Goal: Task Accomplishment & Management: Use online tool/utility

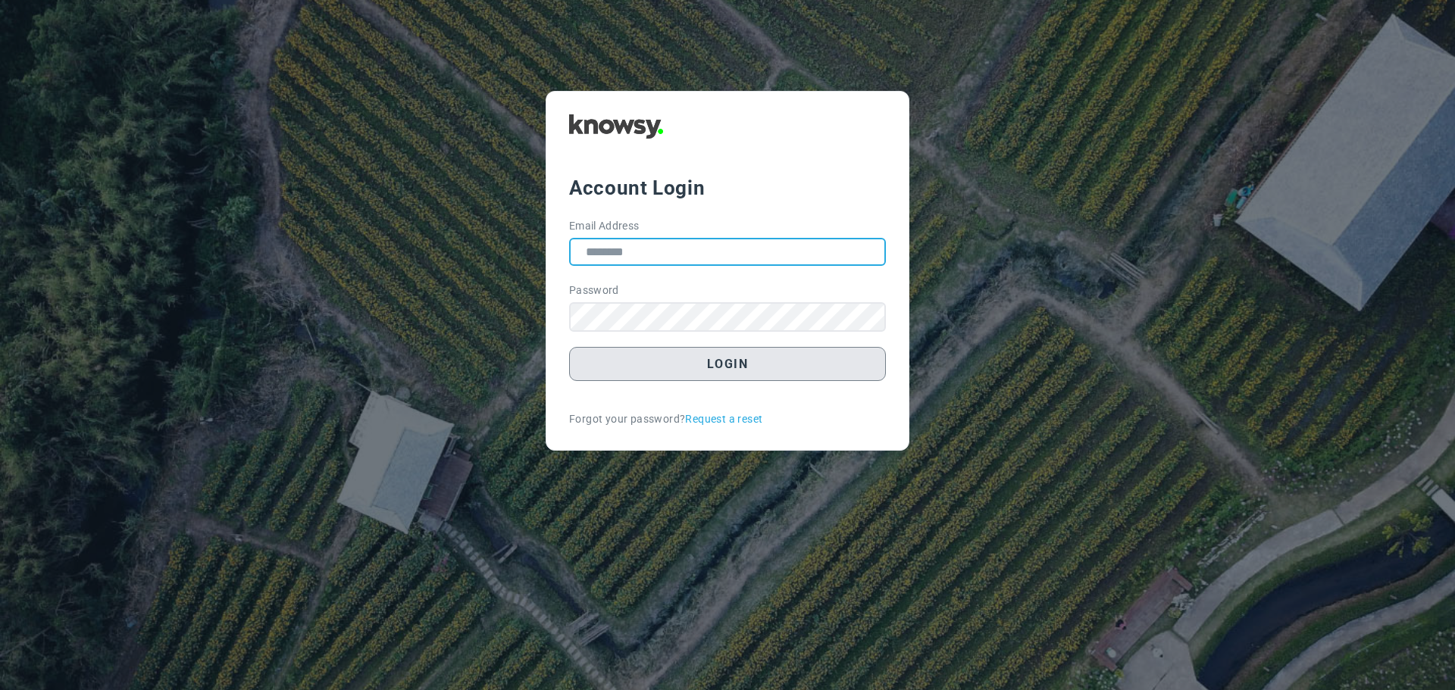
type input "**********"
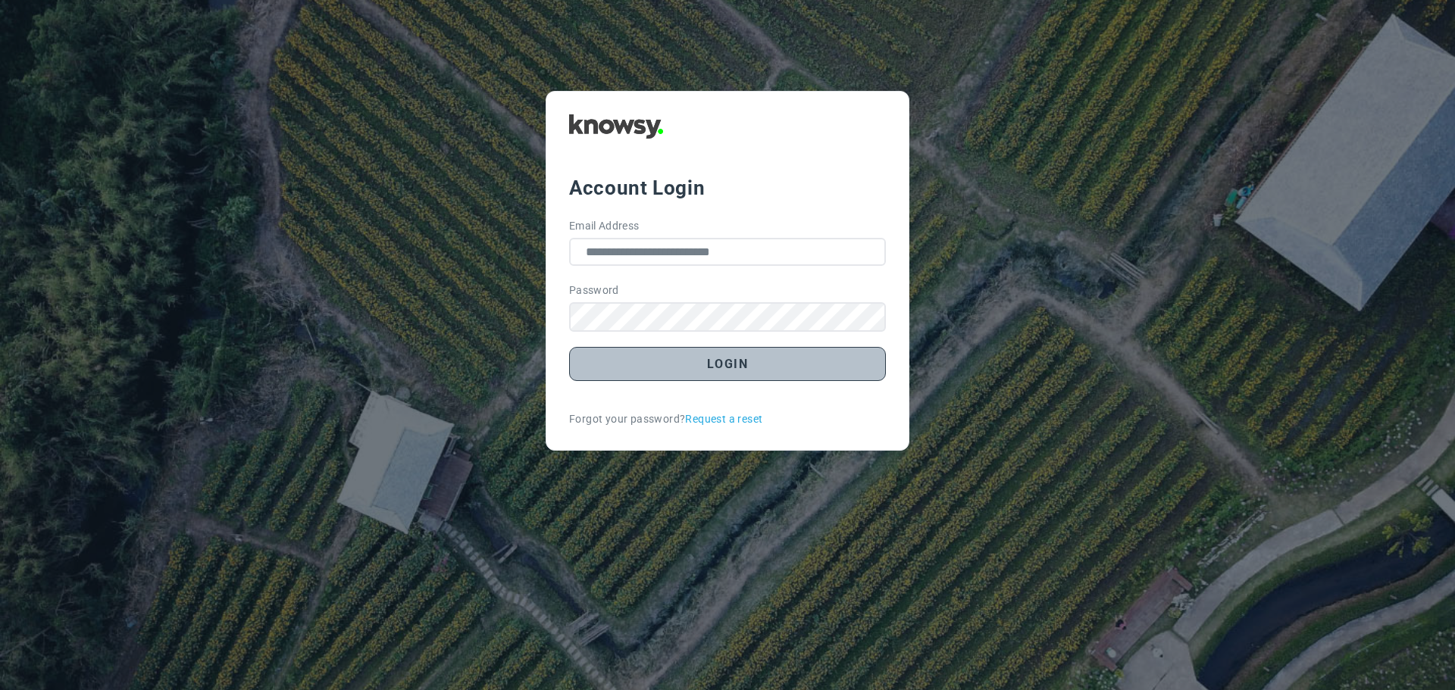
click at [737, 369] on button "Login" at bounding box center [727, 364] width 317 height 34
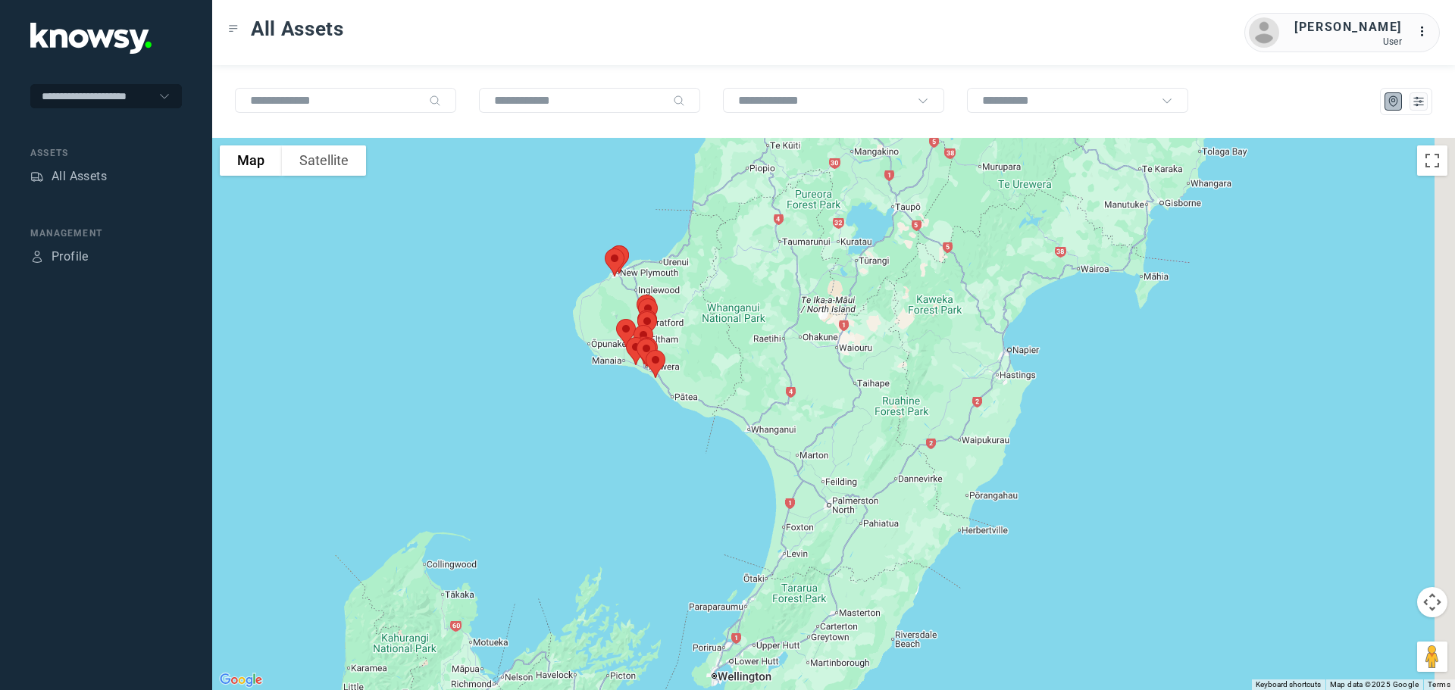
drag, startPoint x: 731, startPoint y: 254, endPoint x: 569, endPoint y: 321, distance: 174.7
click at [570, 321] on div at bounding box center [833, 414] width 1243 height 553
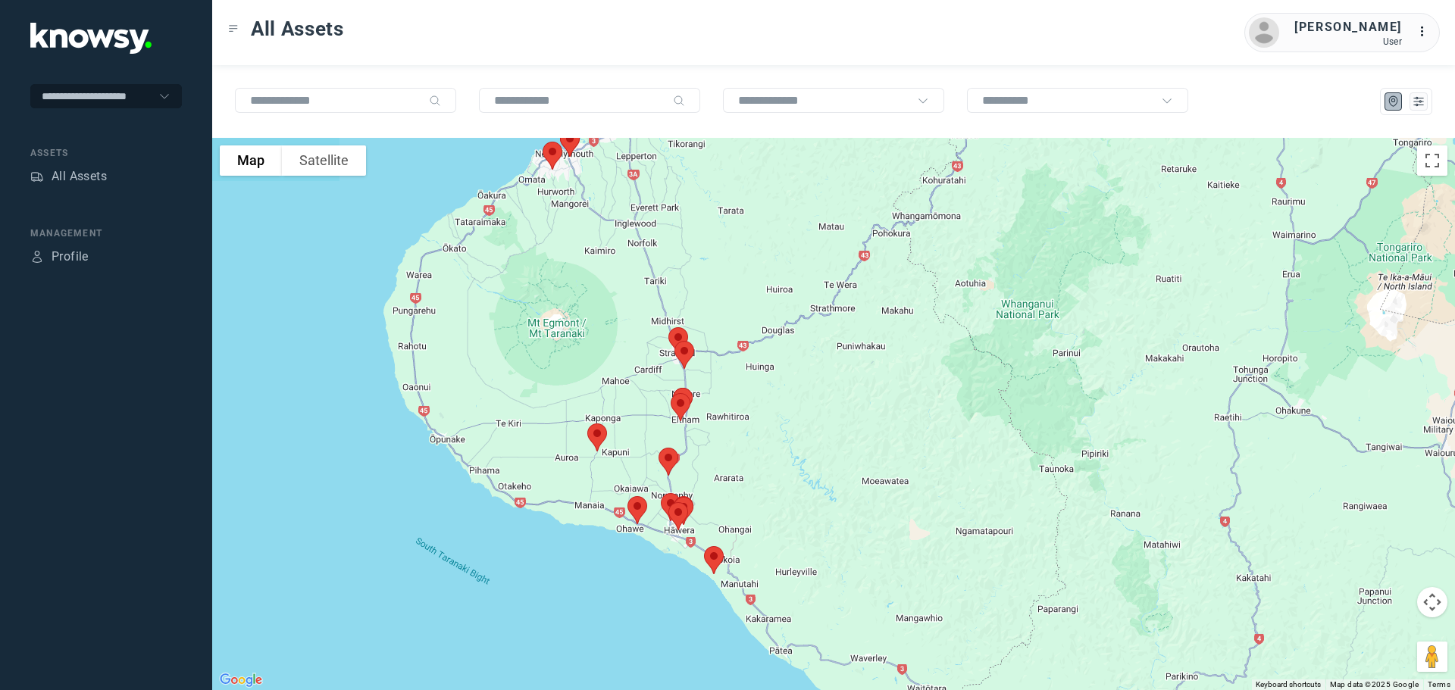
drag, startPoint x: 497, startPoint y: 233, endPoint x: 686, endPoint y: 232, distance: 188.7
click at [686, 232] on div at bounding box center [833, 414] width 1243 height 553
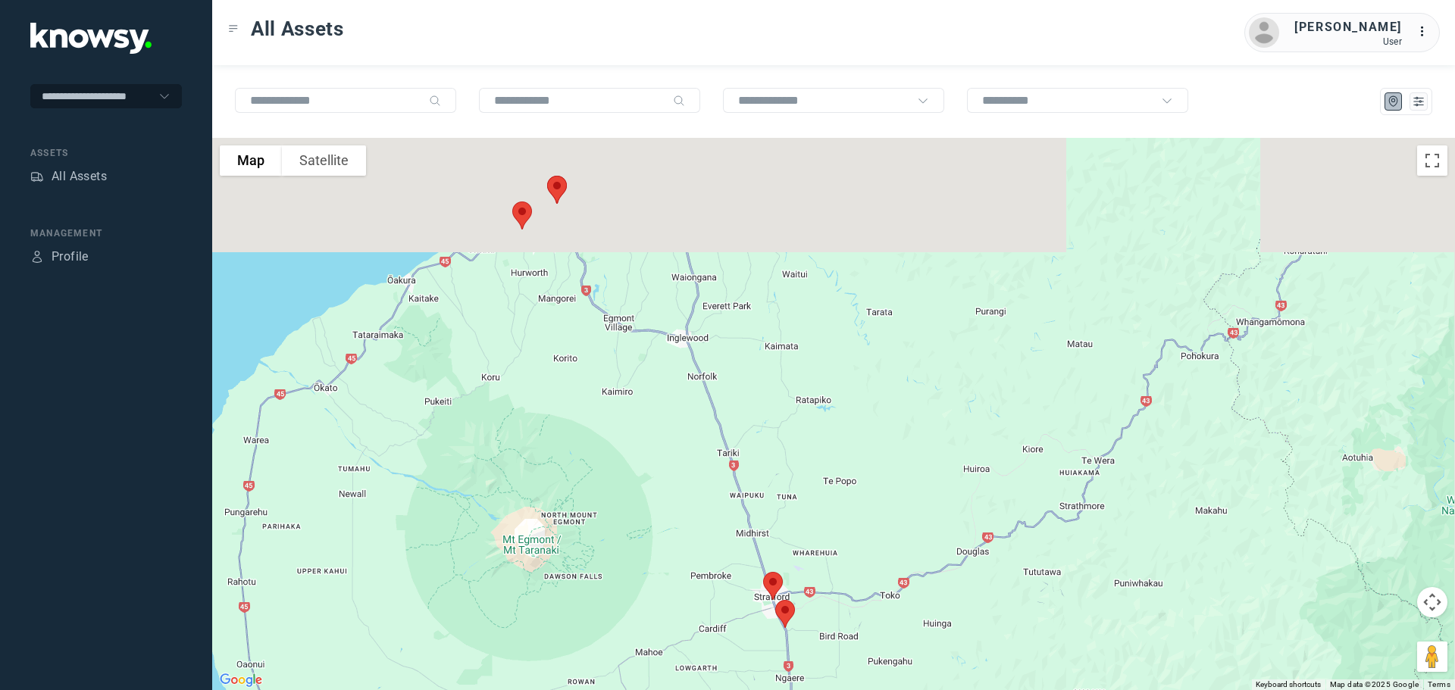
drag, startPoint x: 588, startPoint y: 274, endPoint x: 583, endPoint y: 355, distance: 80.5
click at [583, 355] on div at bounding box center [833, 414] width 1243 height 553
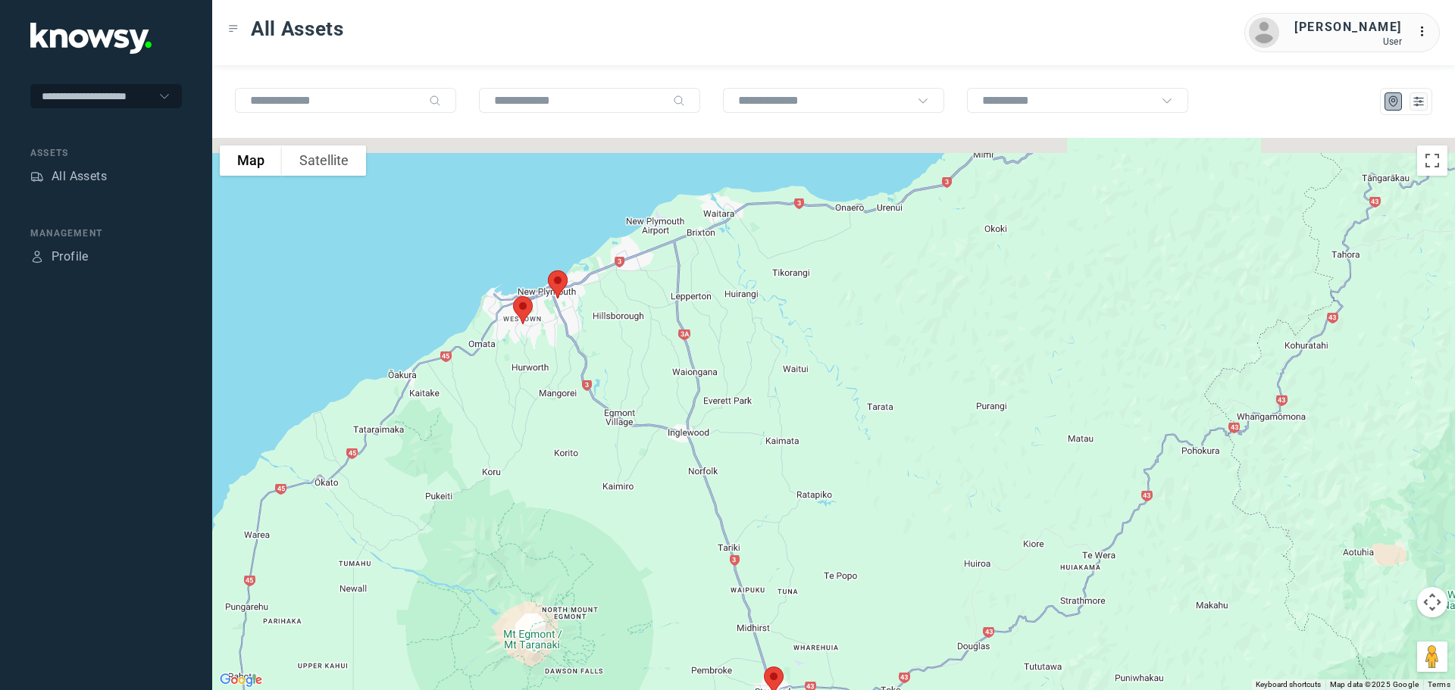
drag, startPoint x: 599, startPoint y: 271, endPoint x: 594, endPoint y: 318, distance: 48.0
click at [602, 312] on div at bounding box center [833, 414] width 1243 height 553
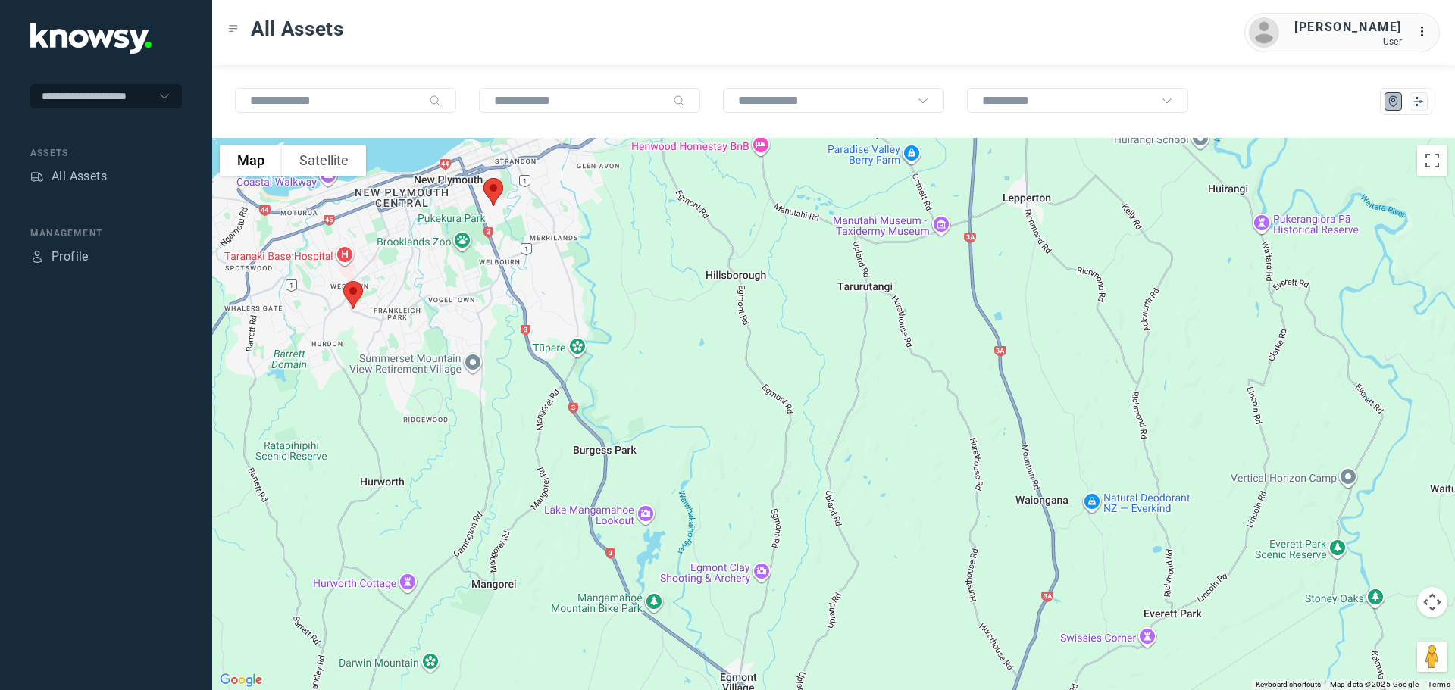
click at [358, 293] on img at bounding box center [353, 295] width 32 height 40
click at [409, 202] on button "Close" at bounding box center [404, 210] width 36 height 36
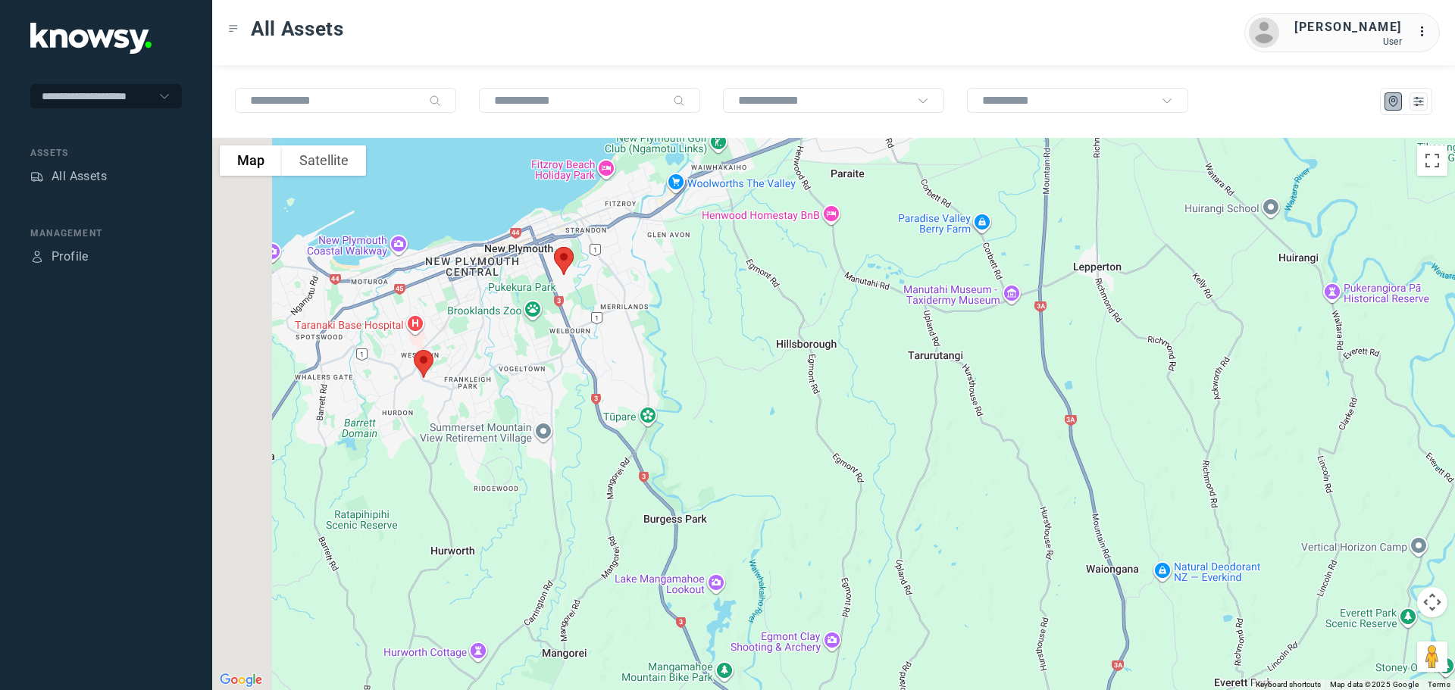
drag, startPoint x: 531, startPoint y: 243, endPoint x: 588, endPoint y: 301, distance: 81.5
click at [588, 301] on div at bounding box center [833, 414] width 1243 height 553
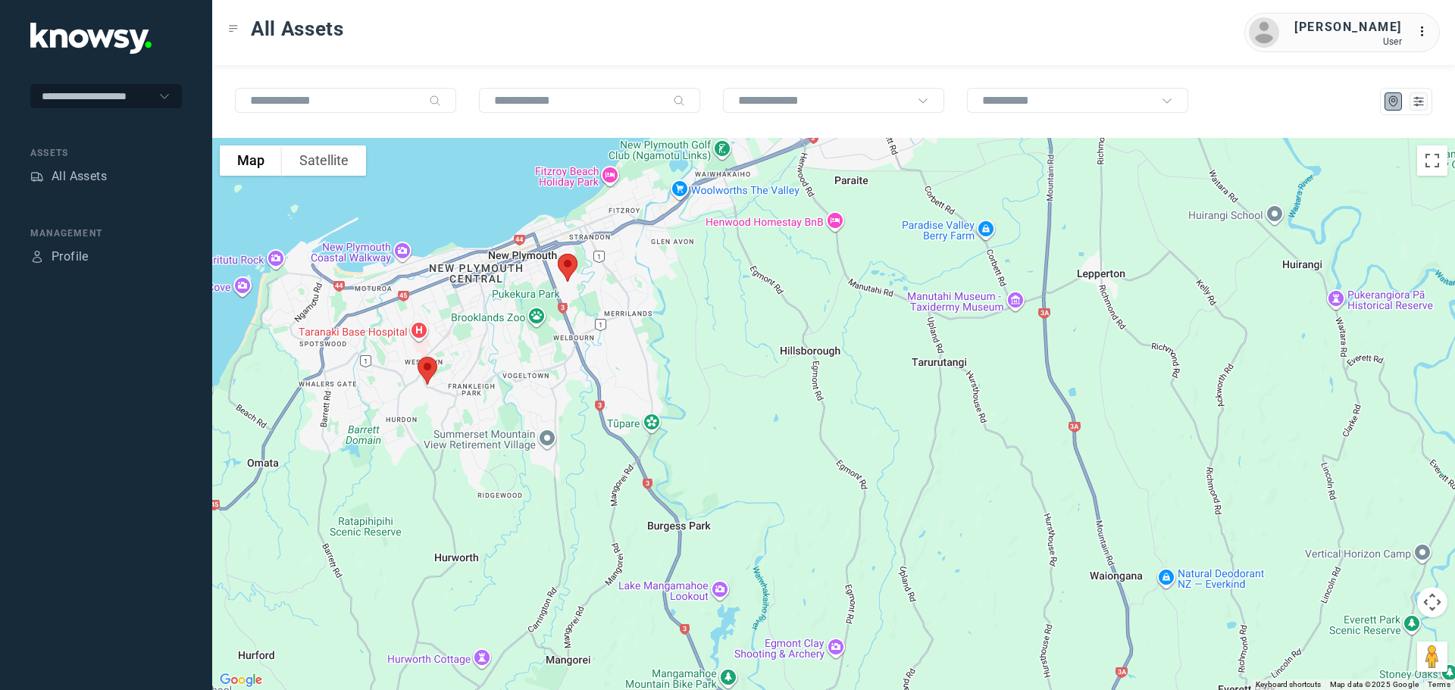
click at [572, 261] on img at bounding box center [568, 268] width 32 height 40
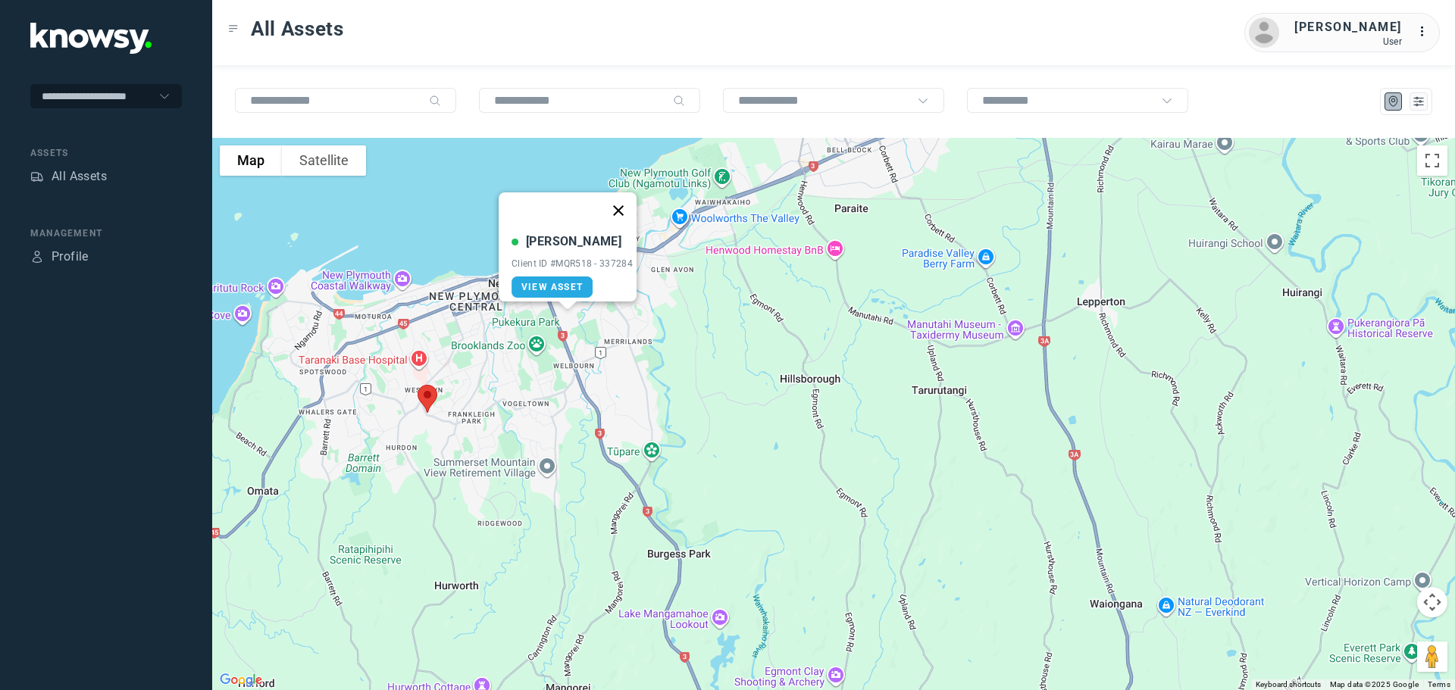
click at [622, 202] on button "Close" at bounding box center [618, 211] width 36 height 36
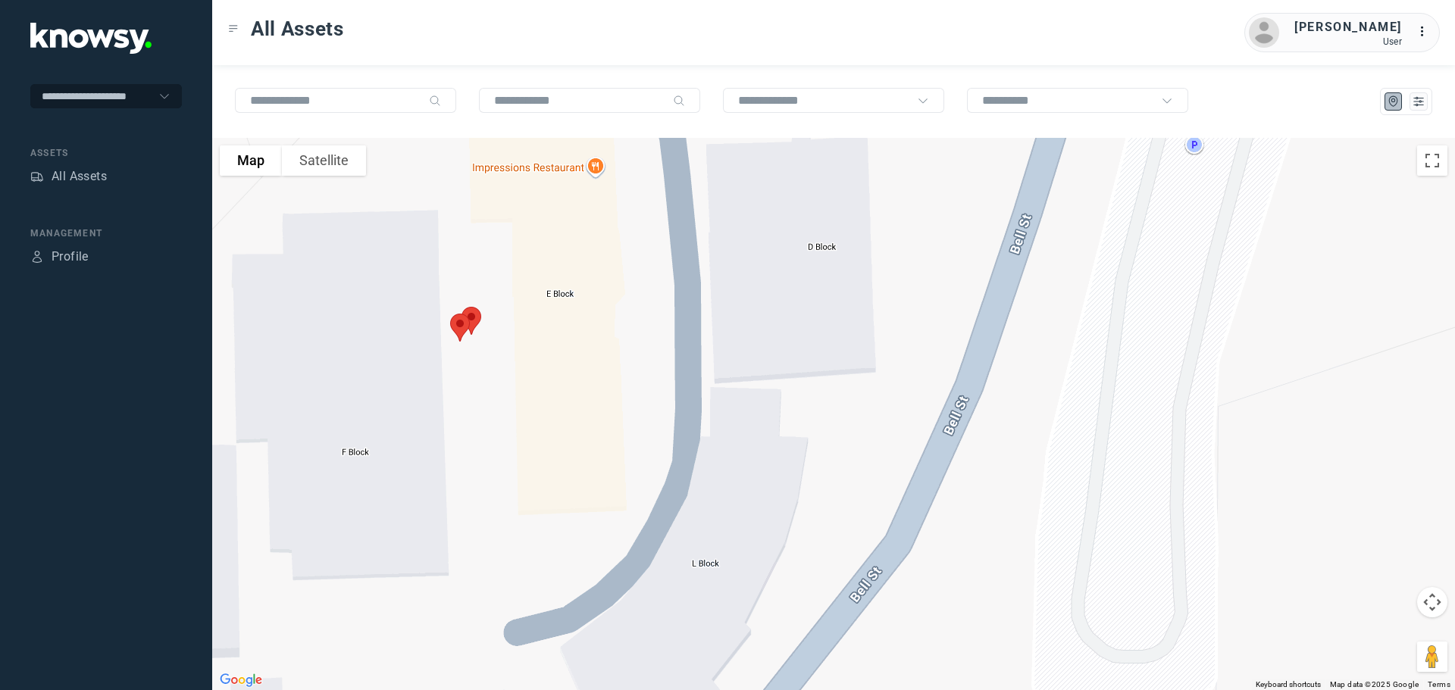
drag, startPoint x: 514, startPoint y: 398, endPoint x: 530, endPoint y: 292, distance: 107.3
click at [530, 292] on div at bounding box center [833, 414] width 1243 height 553
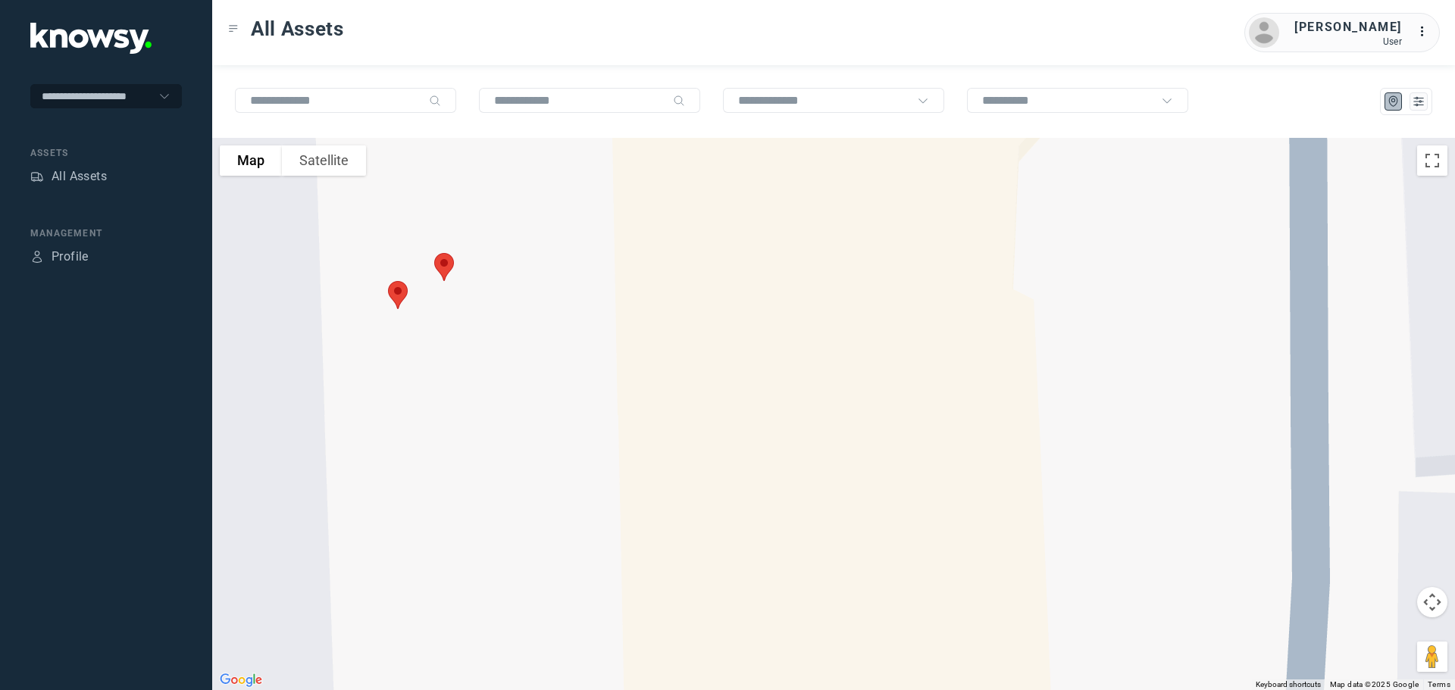
click at [445, 261] on img at bounding box center [444, 267] width 32 height 40
click at [496, 203] on button "Close" at bounding box center [492, 211] width 36 height 36
click at [399, 319] on img at bounding box center [398, 324] width 32 height 40
click at [449, 224] on button "Close" at bounding box center [448, 239] width 36 height 36
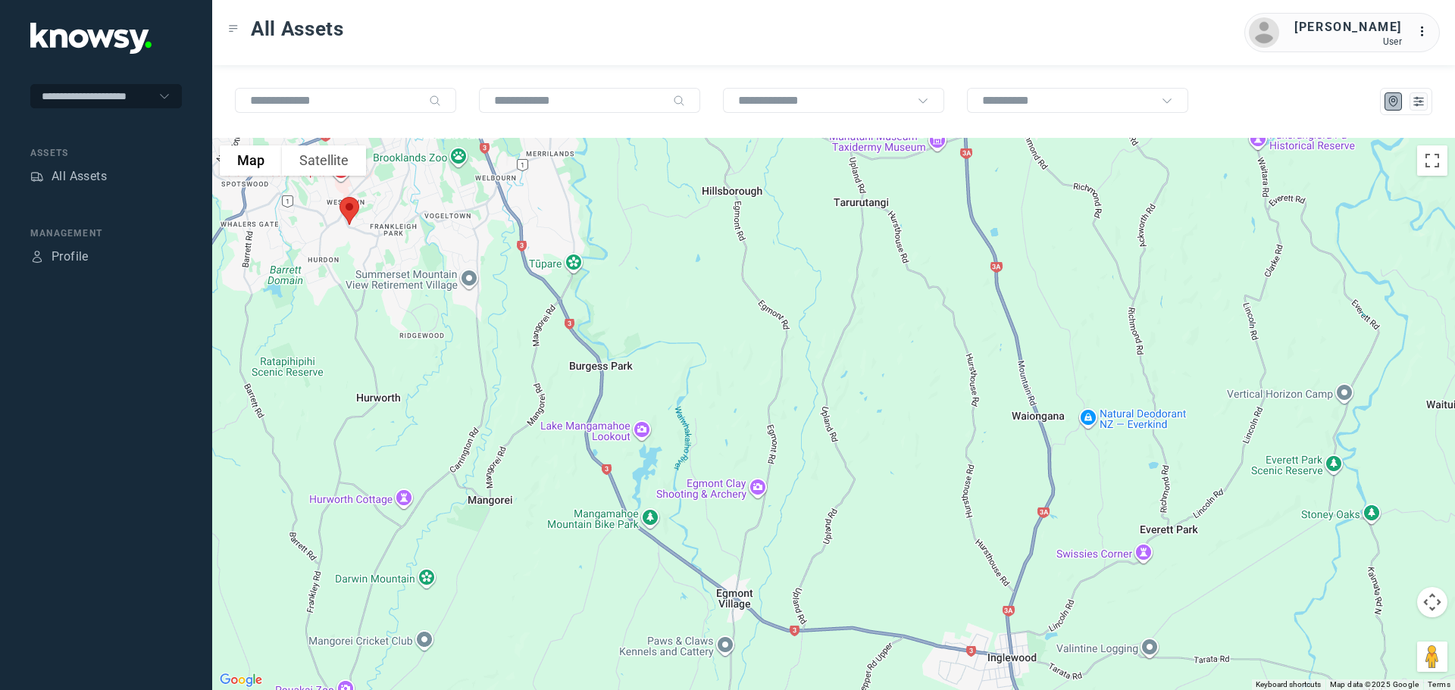
drag, startPoint x: 575, startPoint y: 274, endPoint x: 576, endPoint y: 124, distance: 150.1
click at [574, 139] on div at bounding box center [833, 414] width 1243 height 553
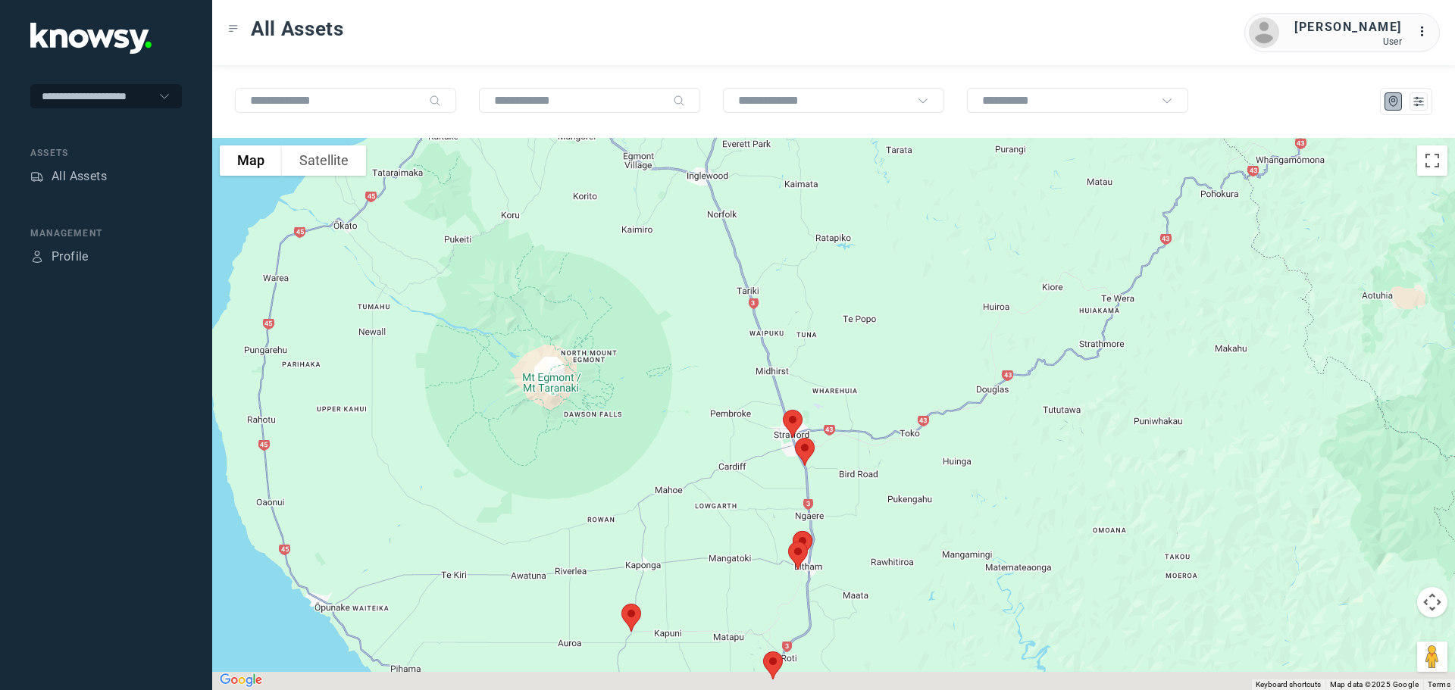
drag, startPoint x: 786, startPoint y: 362, endPoint x: 747, endPoint y: 217, distance: 150.0
click at [747, 222] on div at bounding box center [833, 414] width 1243 height 553
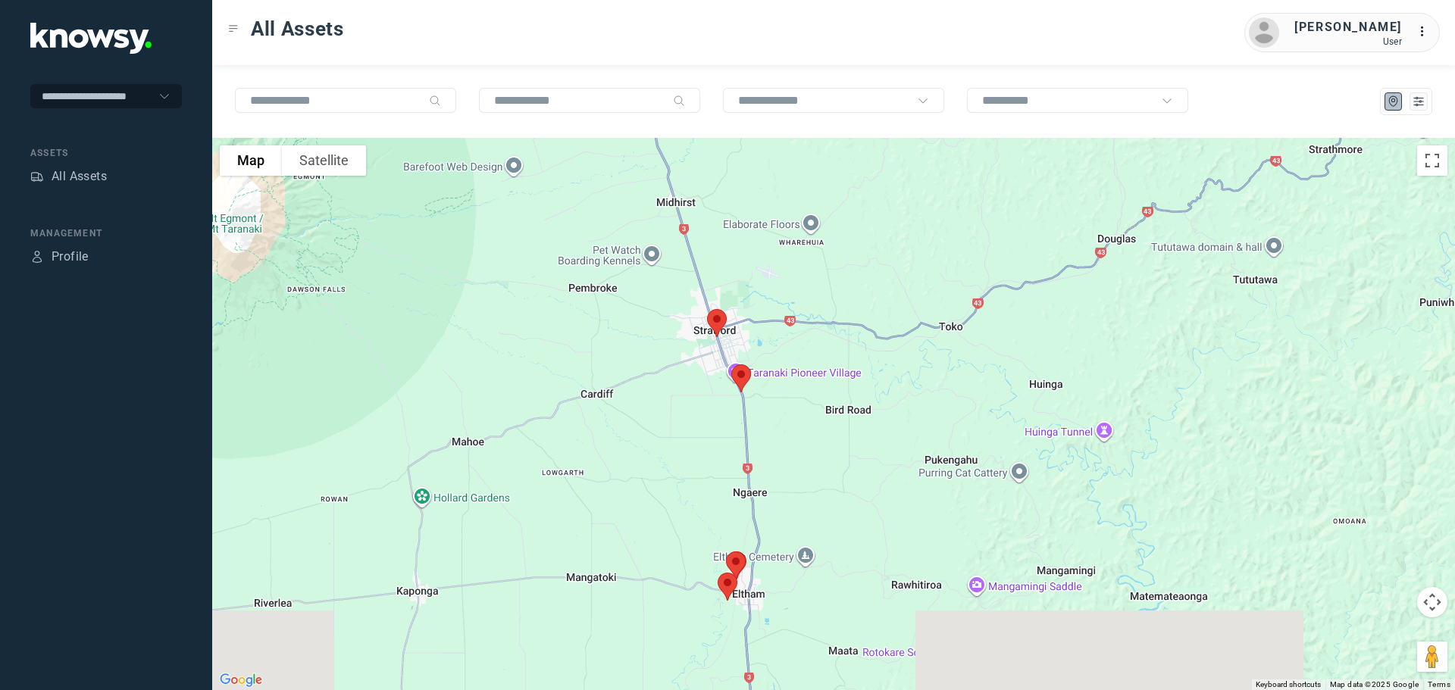
drag, startPoint x: 765, startPoint y: 312, endPoint x: 771, endPoint y: 227, distance: 85.8
click at [775, 218] on div at bounding box center [833, 414] width 1243 height 553
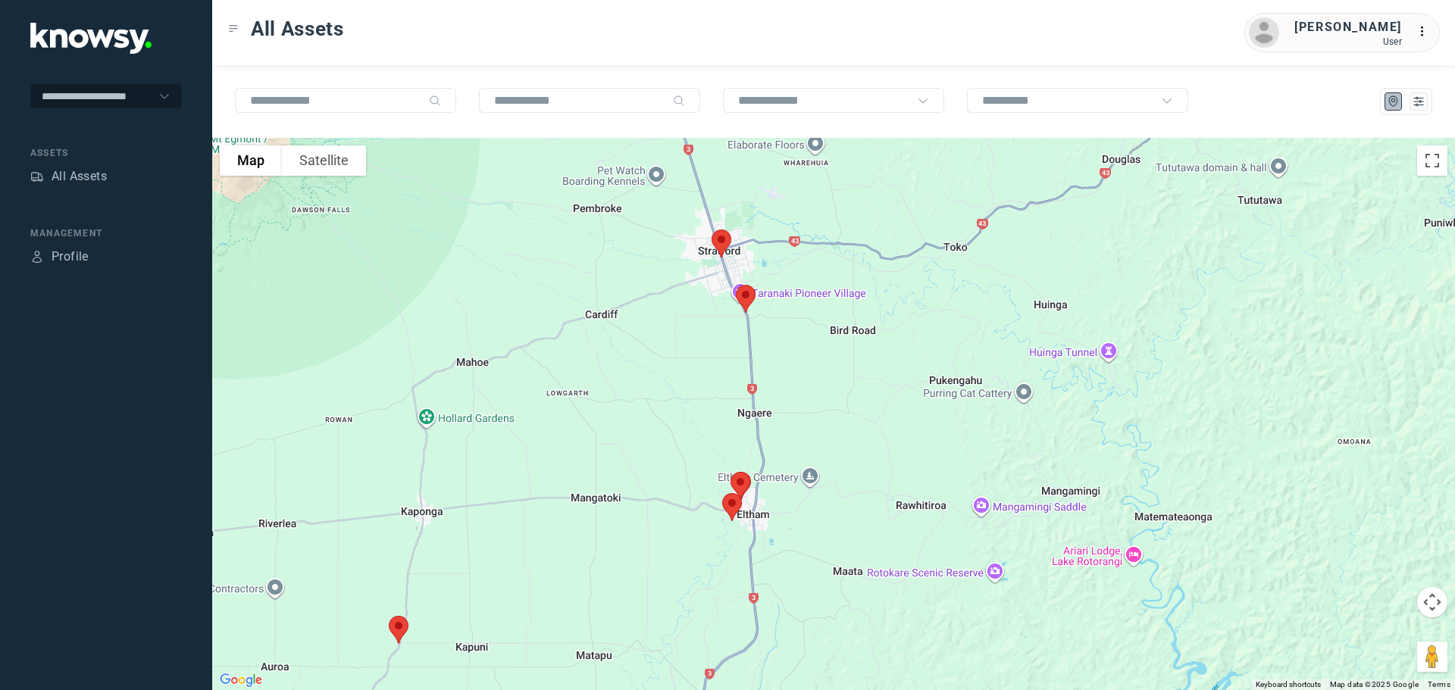
click at [717, 236] on img at bounding box center [722, 244] width 32 height 40
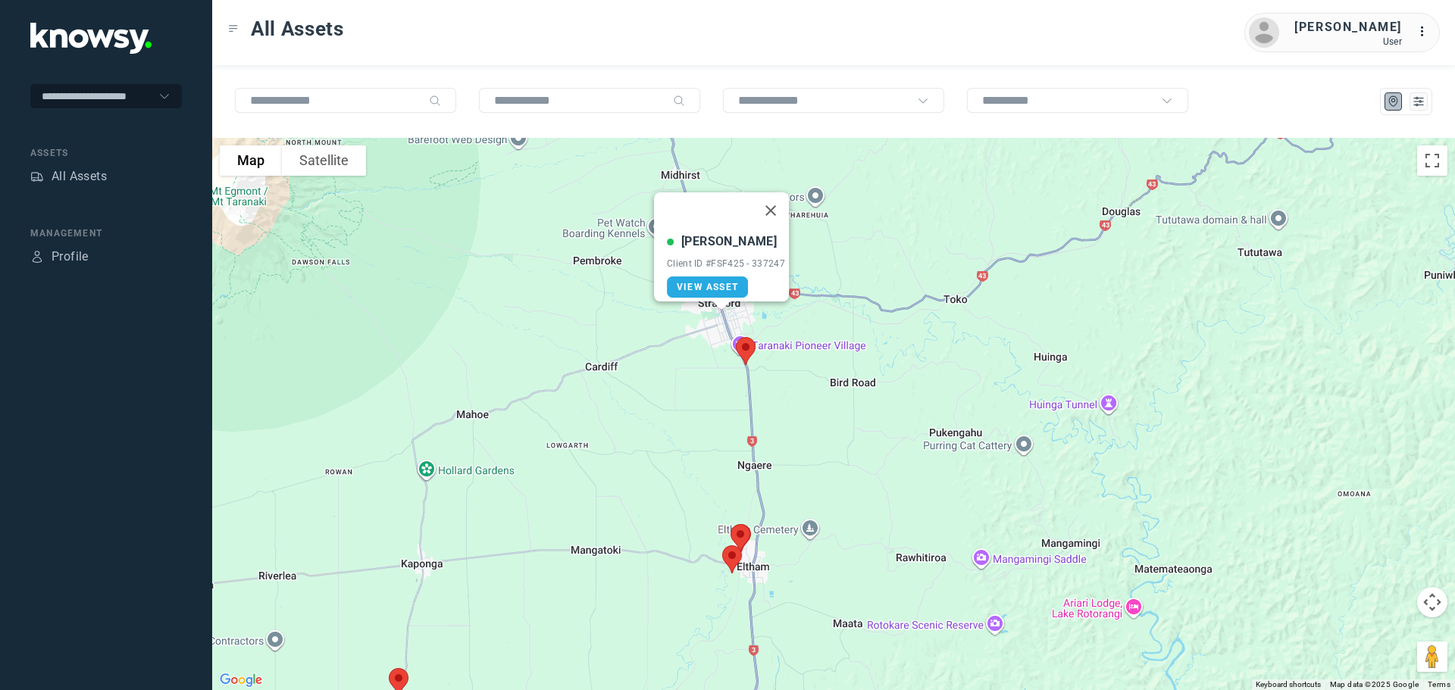
click at [743, 346] on img at bounding box center [746, 351] width 32 height 40
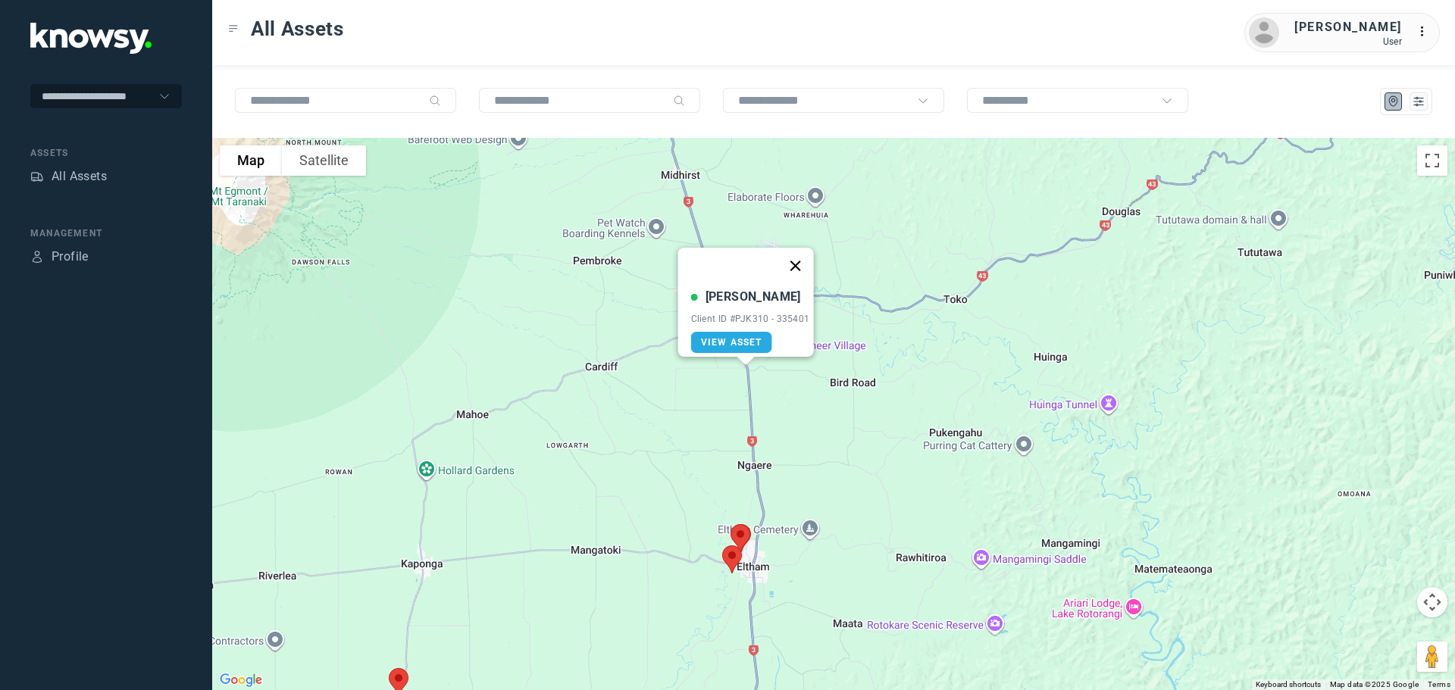
click at [799, 252] on button "Close" at bounding box center [795, 266] width 36 height 36
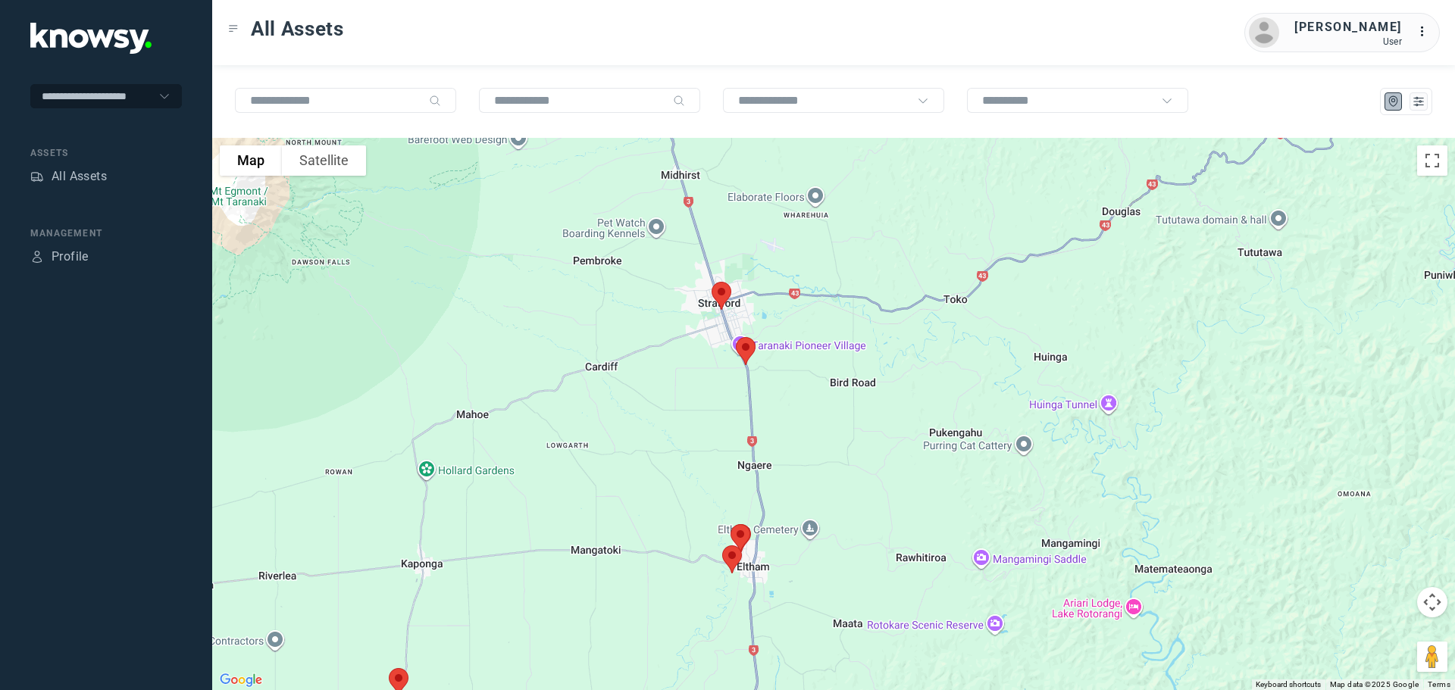
click at [725, 290] on img at bounding box center [722, 296] width 32 height 40
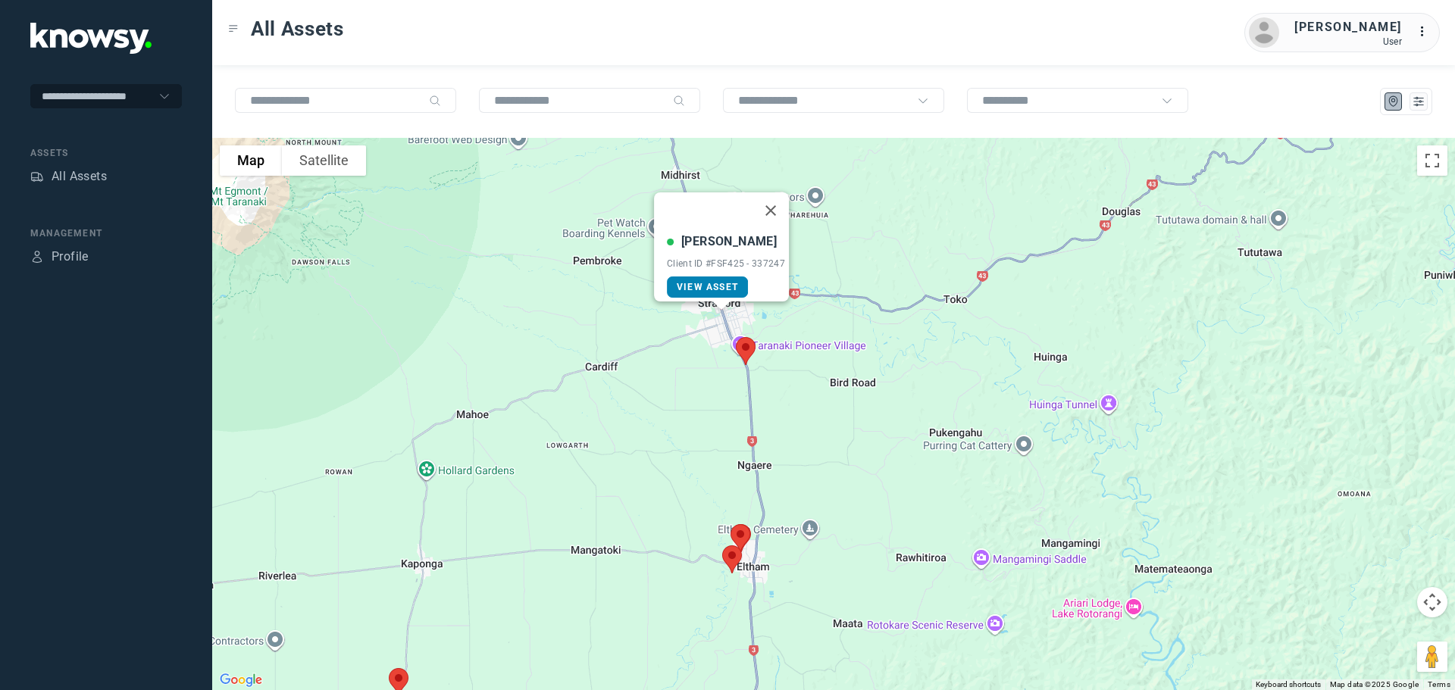
click at [711, 282] on span "View Asset" at bounding box center [707, 287] width 61 height 11
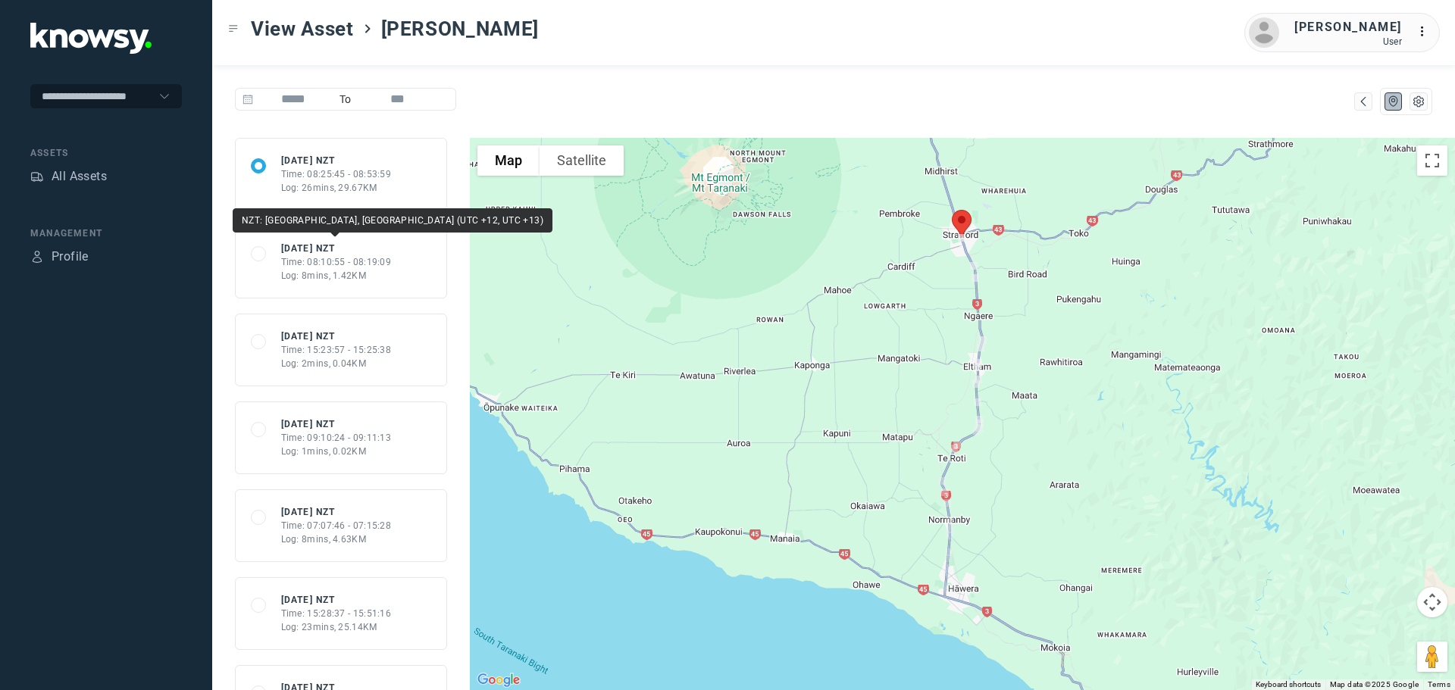
click at [287, 252] on div "[DATE] NZT" at bounding box center [336, 249] width 111 height 14
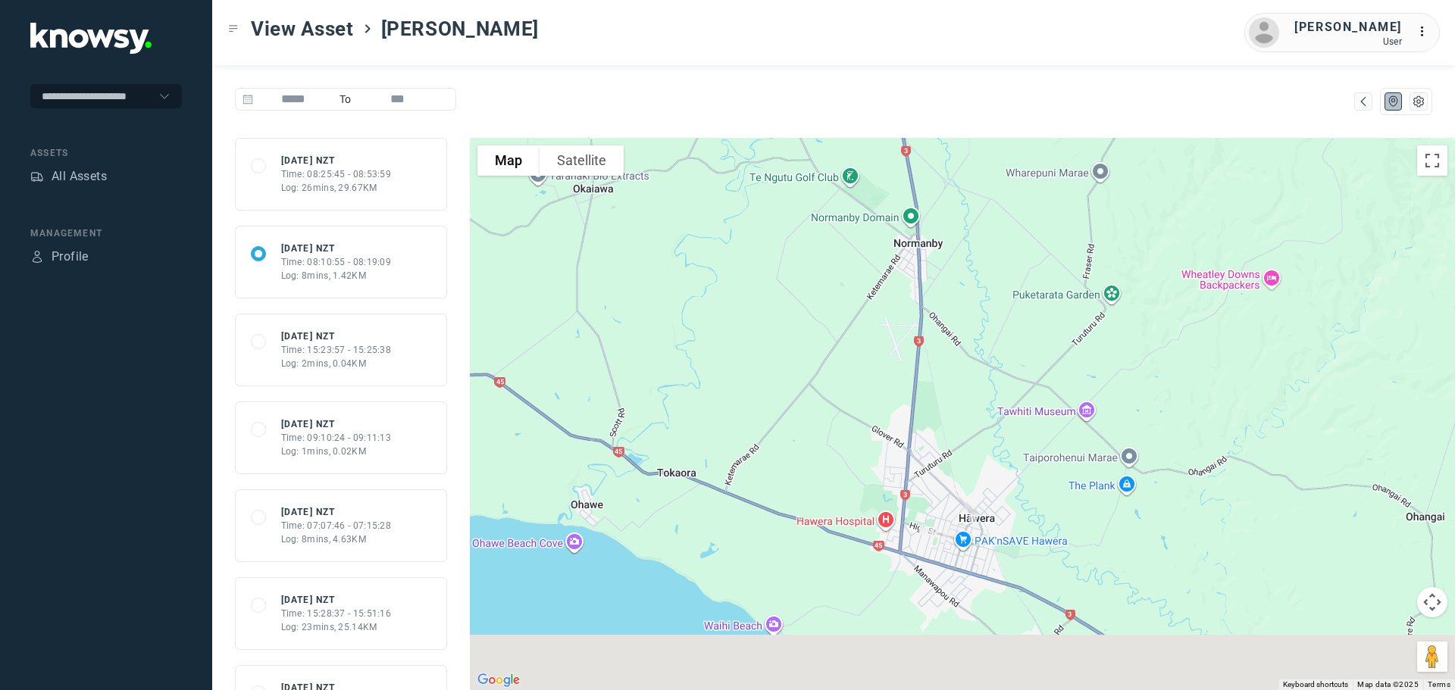
drag, startPoint x: 1003, startPoint y: 561, endPoint x: 922, endPoint y: 362, distance: 214.2
click at [922, 362] on div at bounding box center [962, 414] width 985 height 553
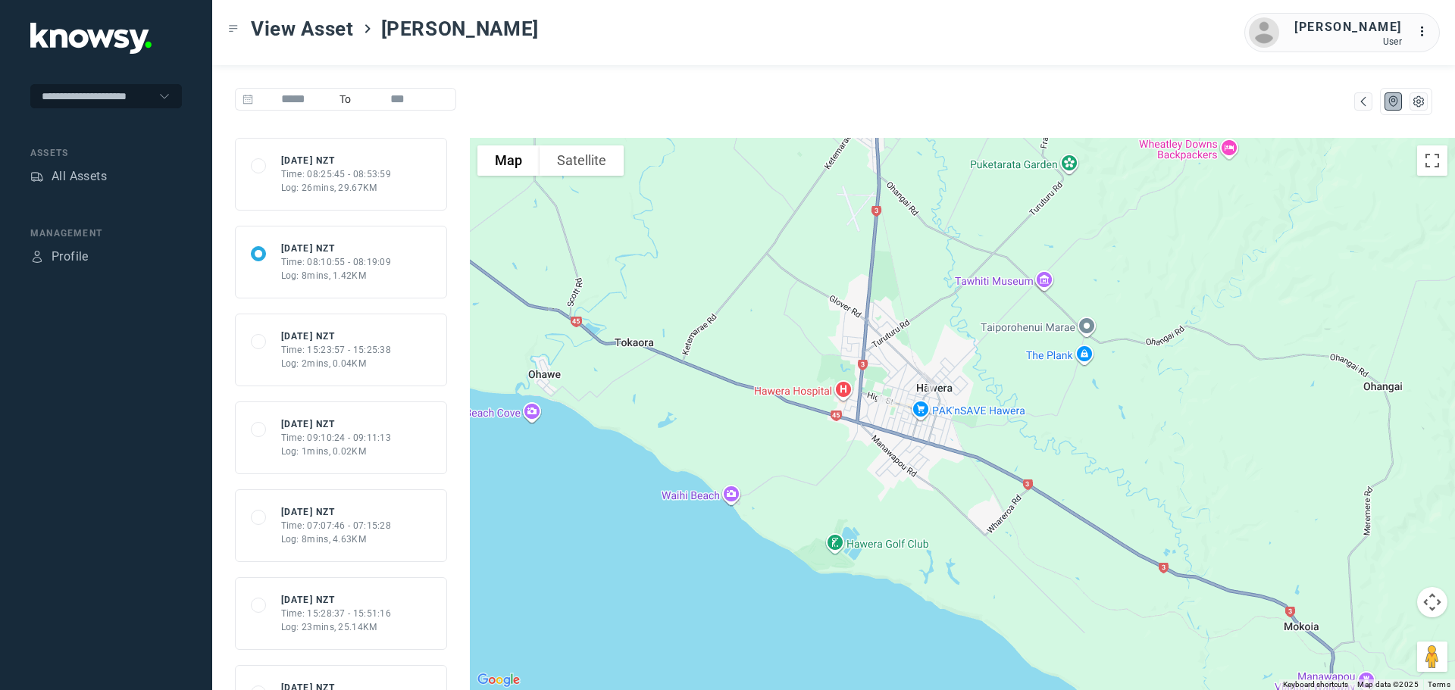
drag, startPoint x: 1040, startPoint y: 500, endPoint x: 1002, endPoint y: 384, distance: 122.7
click at [1007, 384] on div at bounding box center [962, 414] width 985 height 553
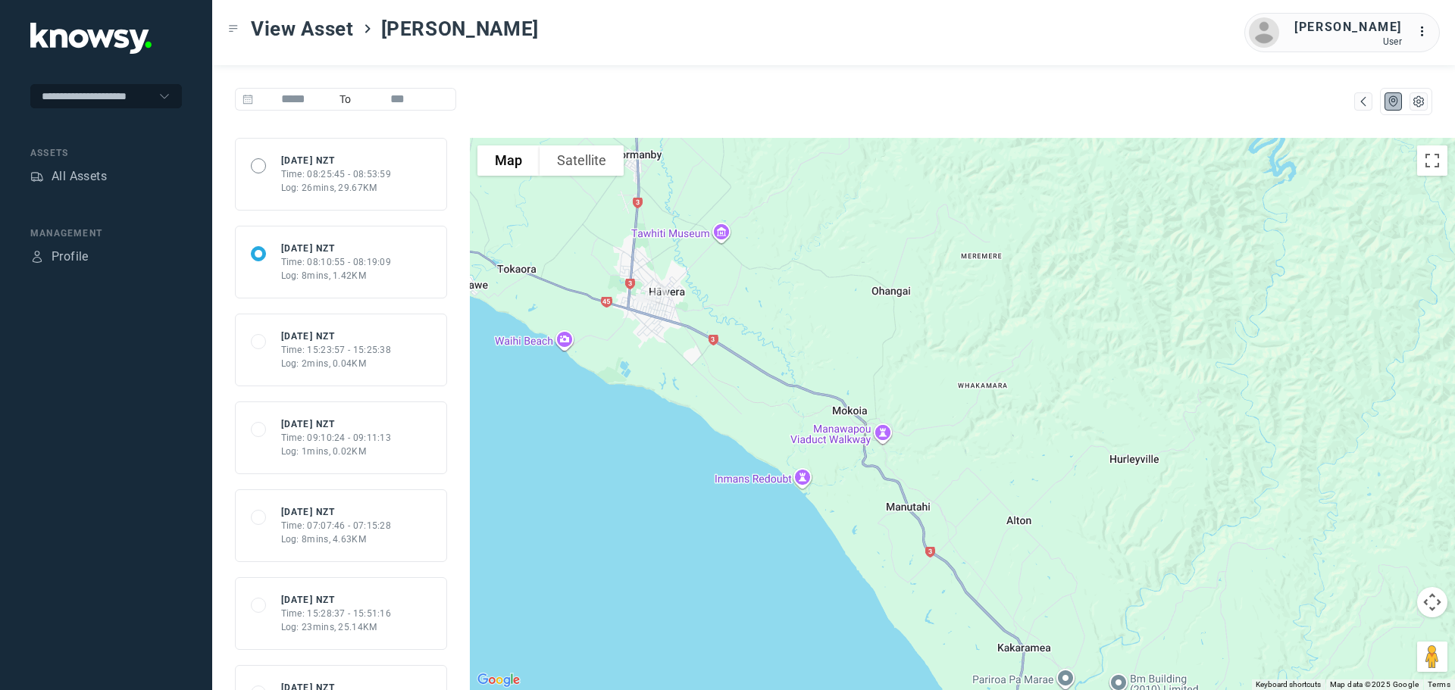
click at [257, 164] on span at bounding box center [258, 165] width 15 height 15
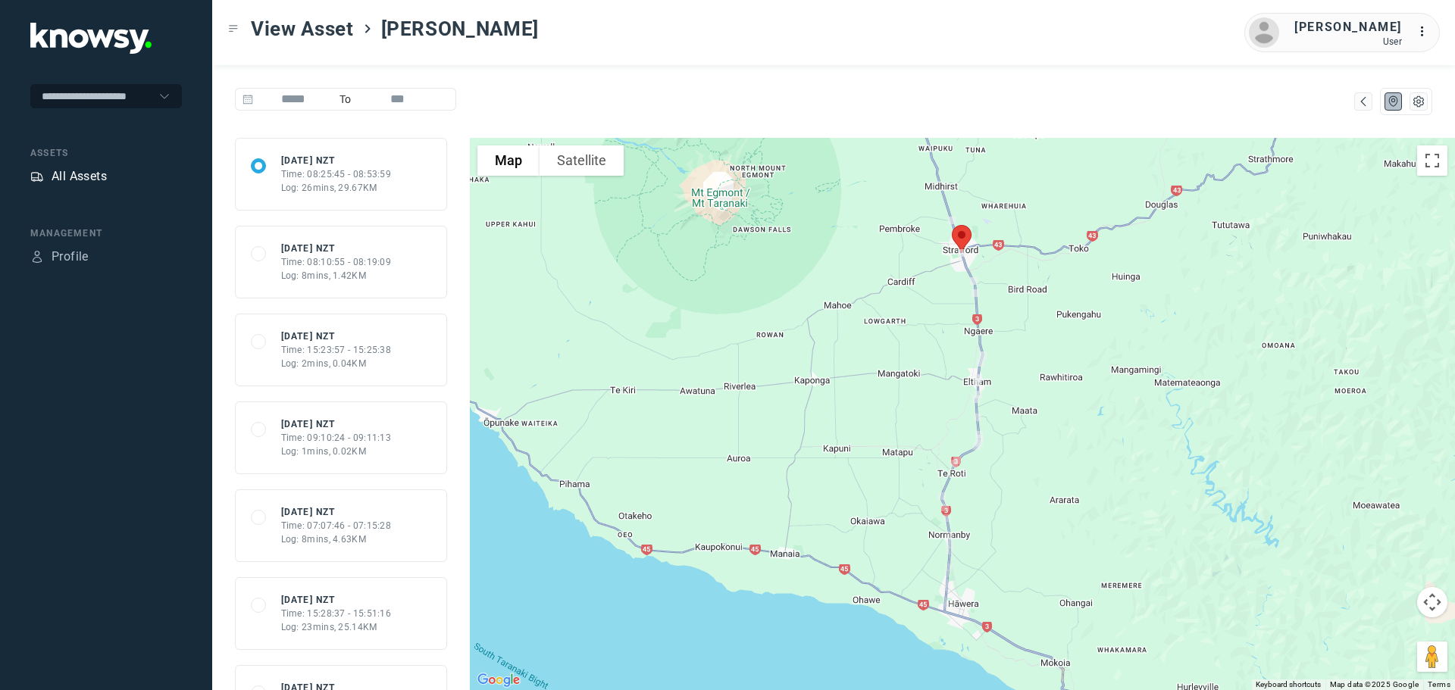
click at [105, 174] on div "All Assets" at bounding box center [79, 177] width 55 height 18
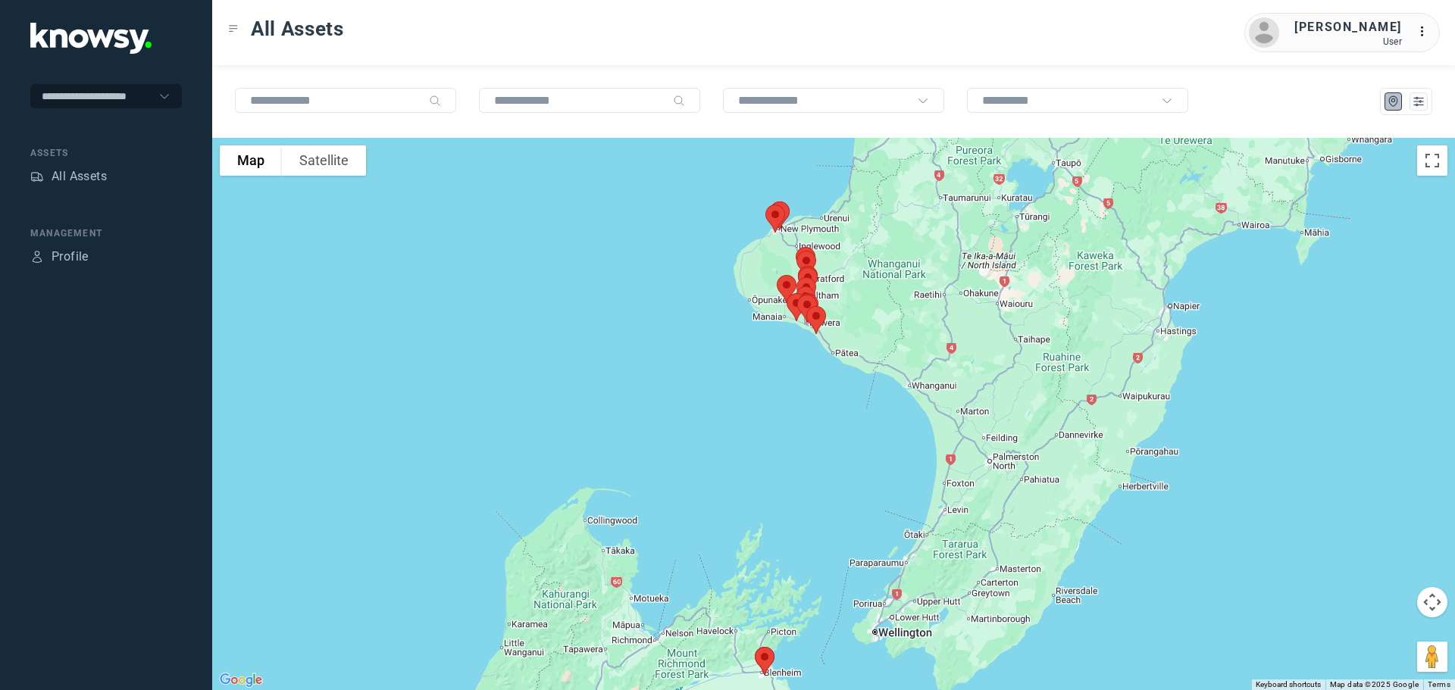
drag, startPoint x: 877, startPoint y: 300, endPoint x: 829, endPoint y: 335, distance: 59.1
click at [829, 335] on div at bounding box center [833, 414] width 1243 height 553
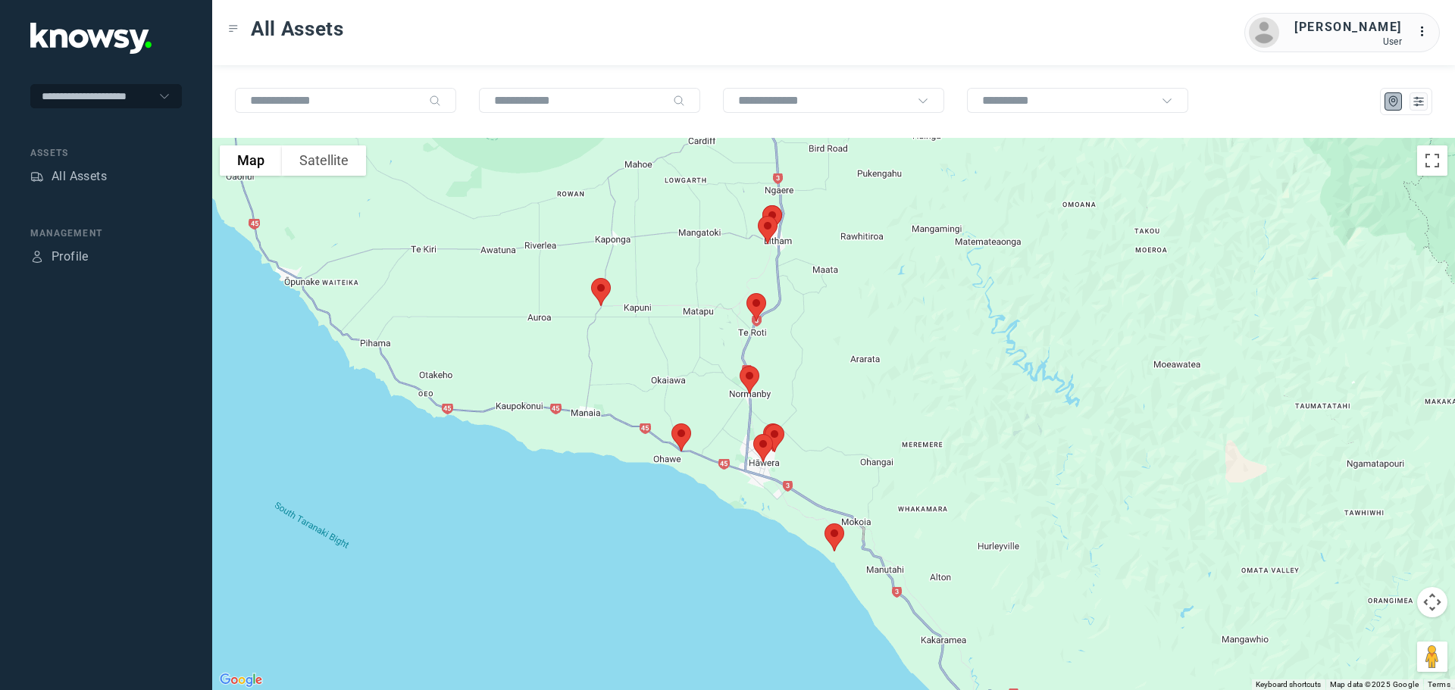
drag, startPoint x: 685, startPoint y: 242, endPoint x: 853, endPoint y: 320, distance: 184.8
click at [852, 319] on div at bounding box center [833, 414] width 1243 height 553
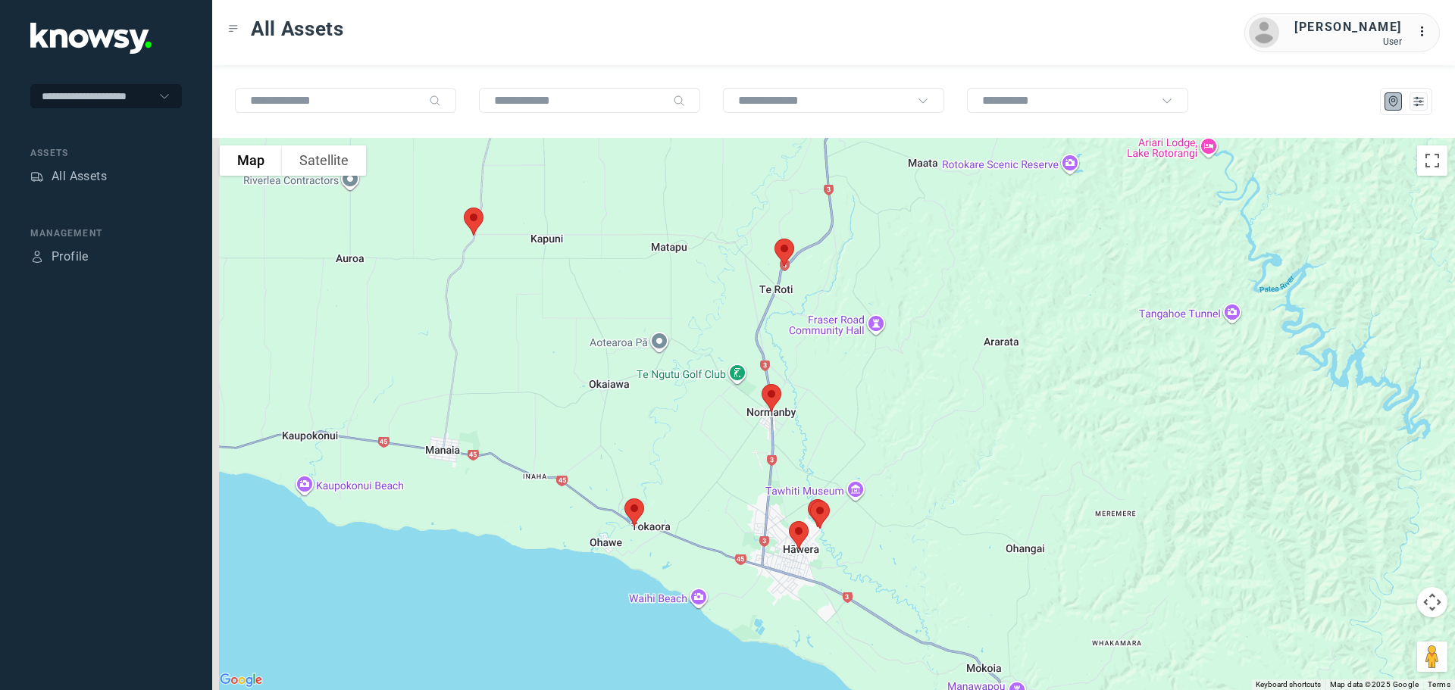
drag, startPoint x: 709, startPoint y: 270, endPoint x: 915, endPoint y: 253, distance: 206.1
click at [918, 252] on div at bounding box center [833, 414] width 1243 height 553
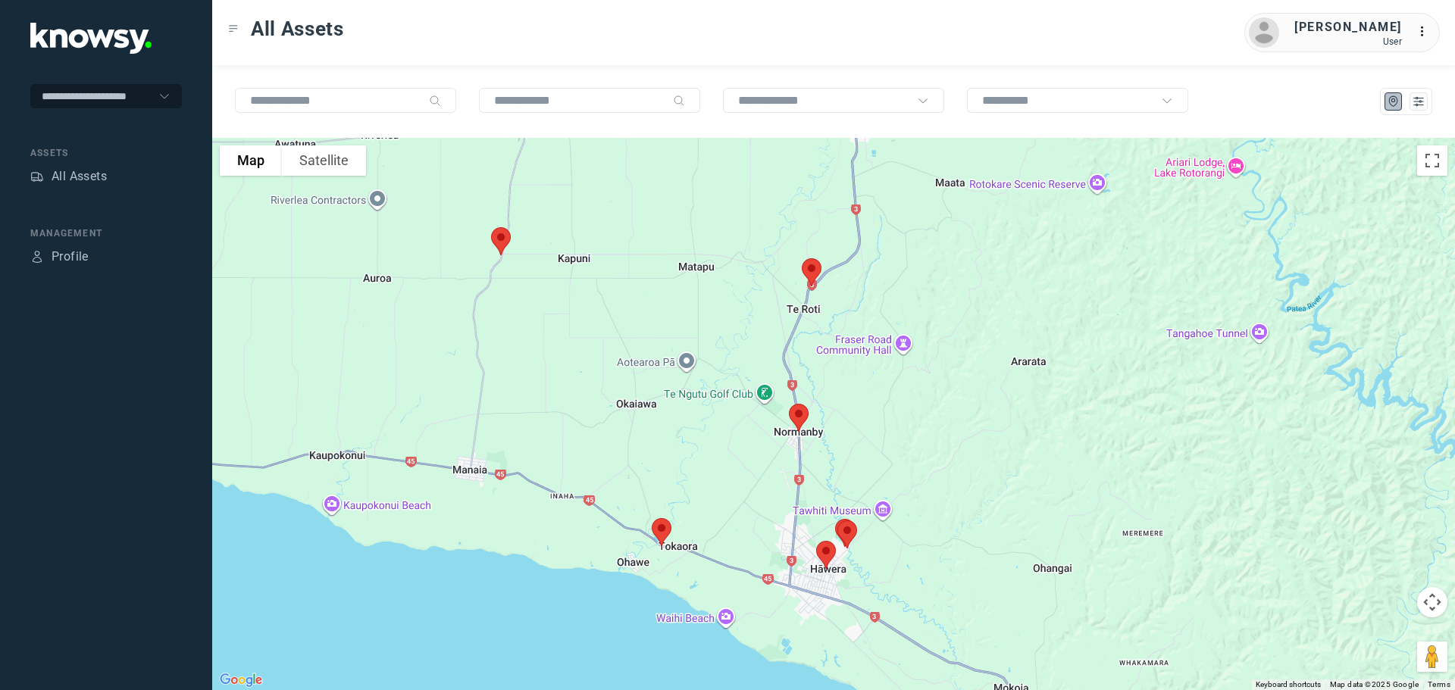
click at [503, 242] on img at bounding box center [501, 241] width 32 height 40
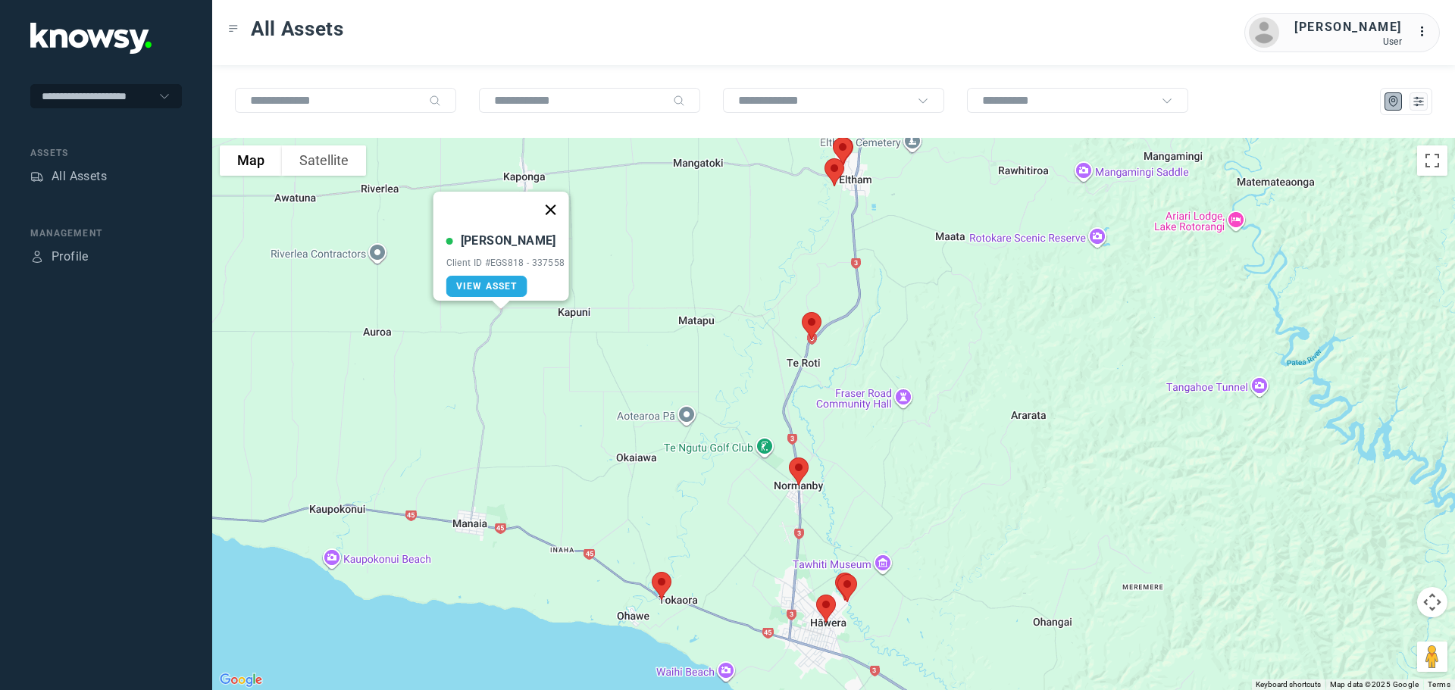
click at [561, 199] on button "Close" at bounding box center [550, 210] width 36 height 36
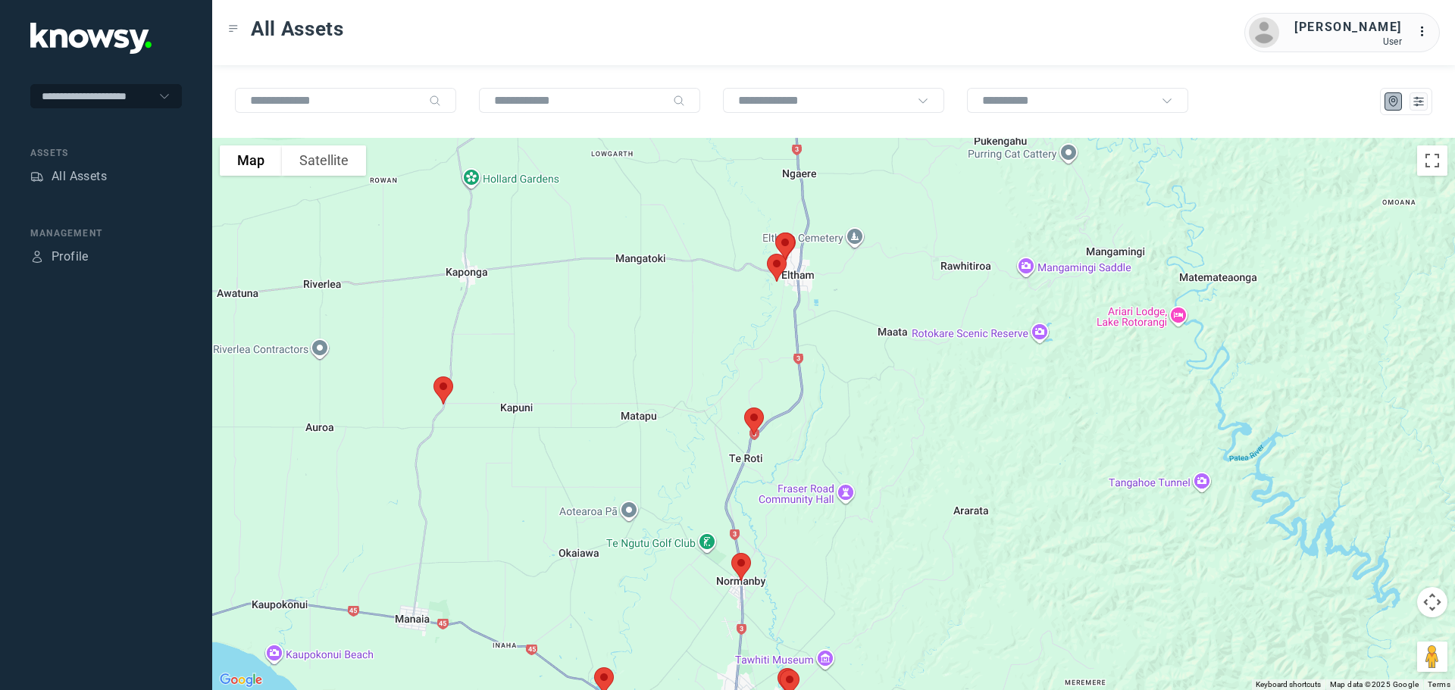
drag, startPoint x: 886, startPoint y: 319, endPoint x: 856, endPoint y: 360, distance: 50.9
click at [859, 361] on div at bounding box center [833, 414] width 1243 height 553
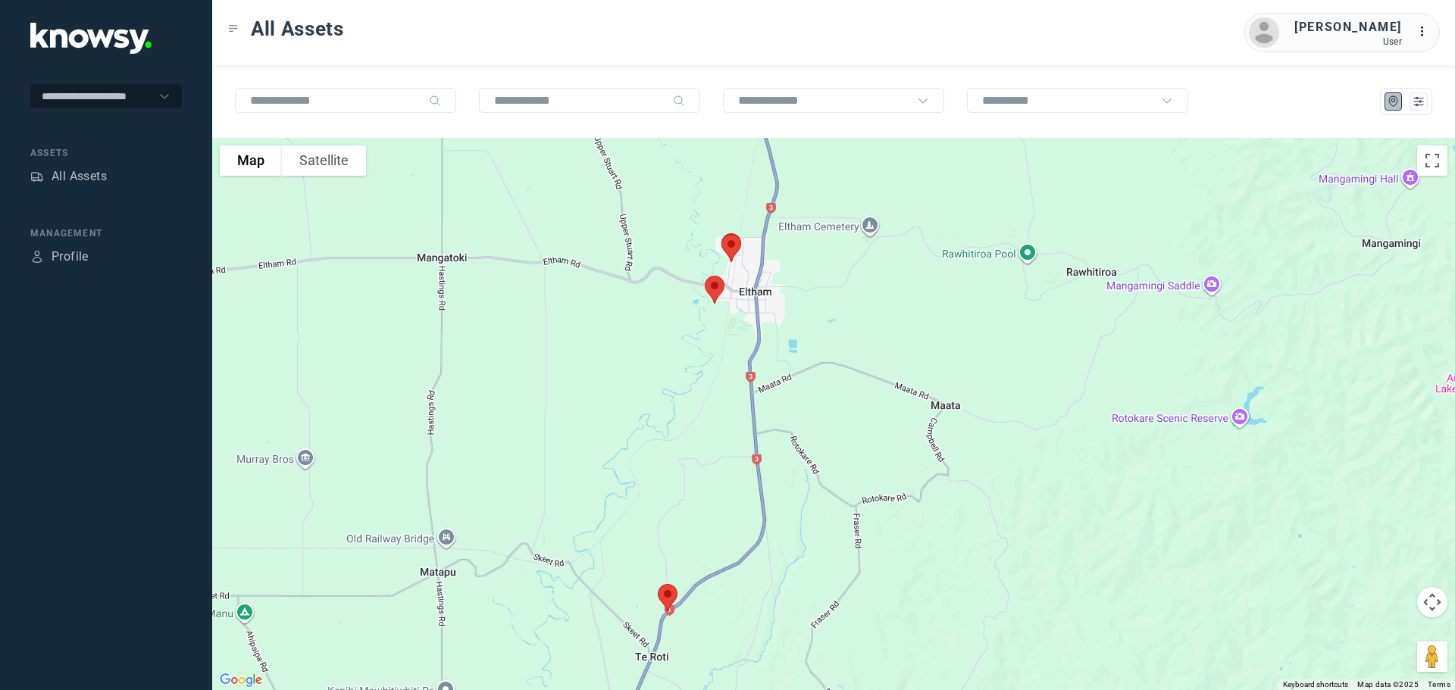
click at [737, 247] on img at bounding box center [731, 248] width 32 height 40
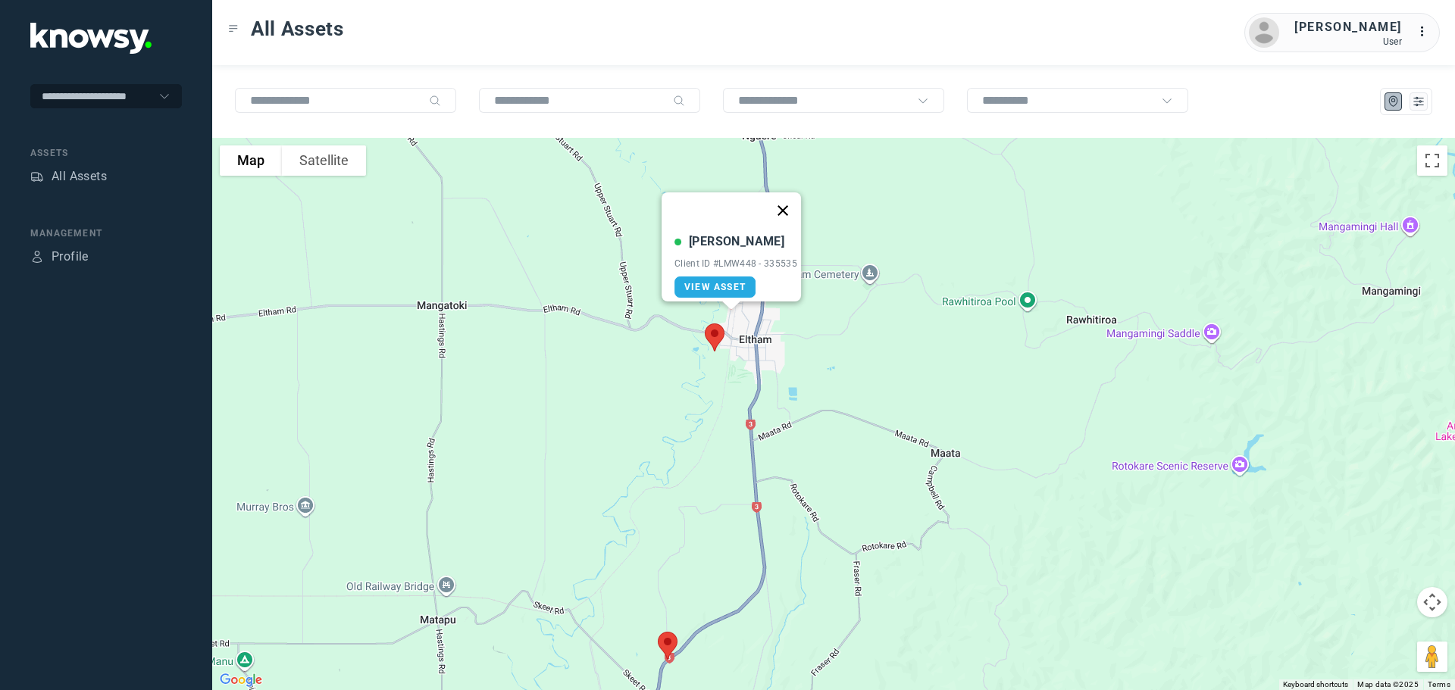
click at [790, 202] on button "Close" at bounding box center [783, 211] width 36 height 36
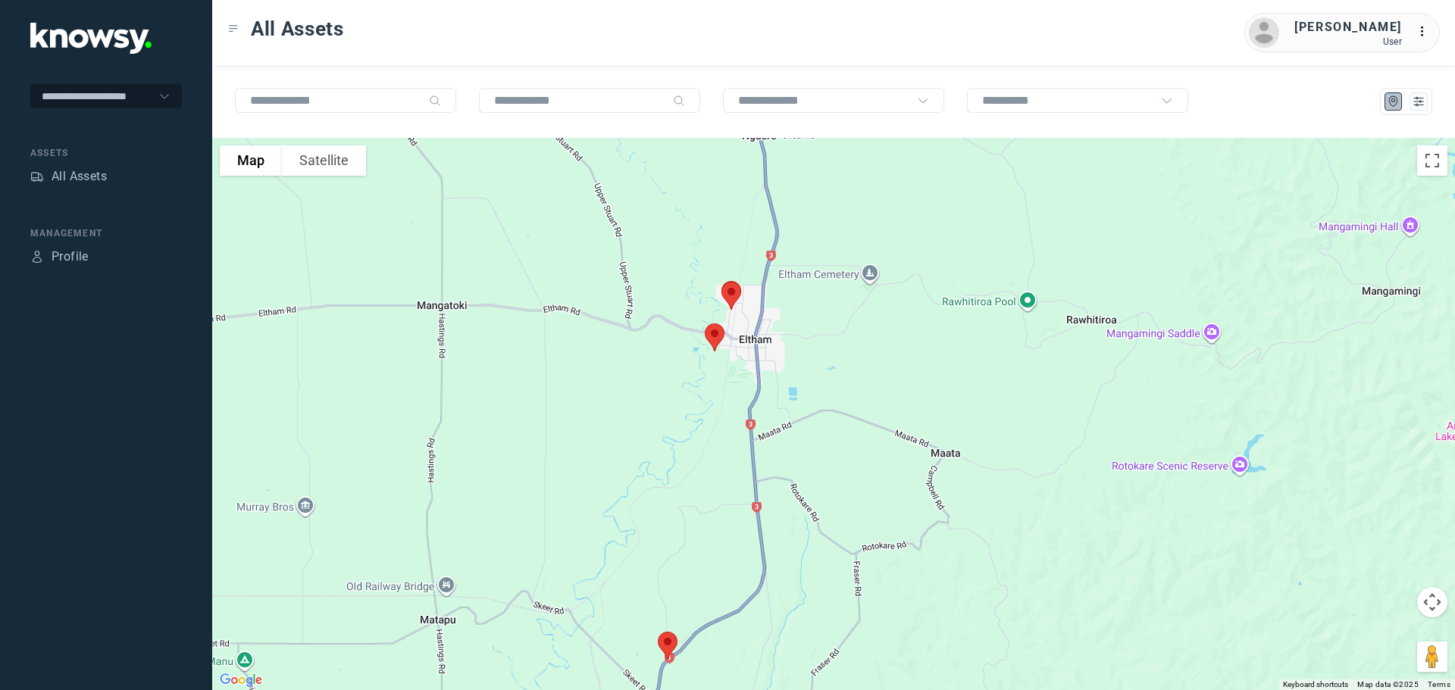
click at [715, 337] on img at bounding box center [715, 338] width 32 height 40
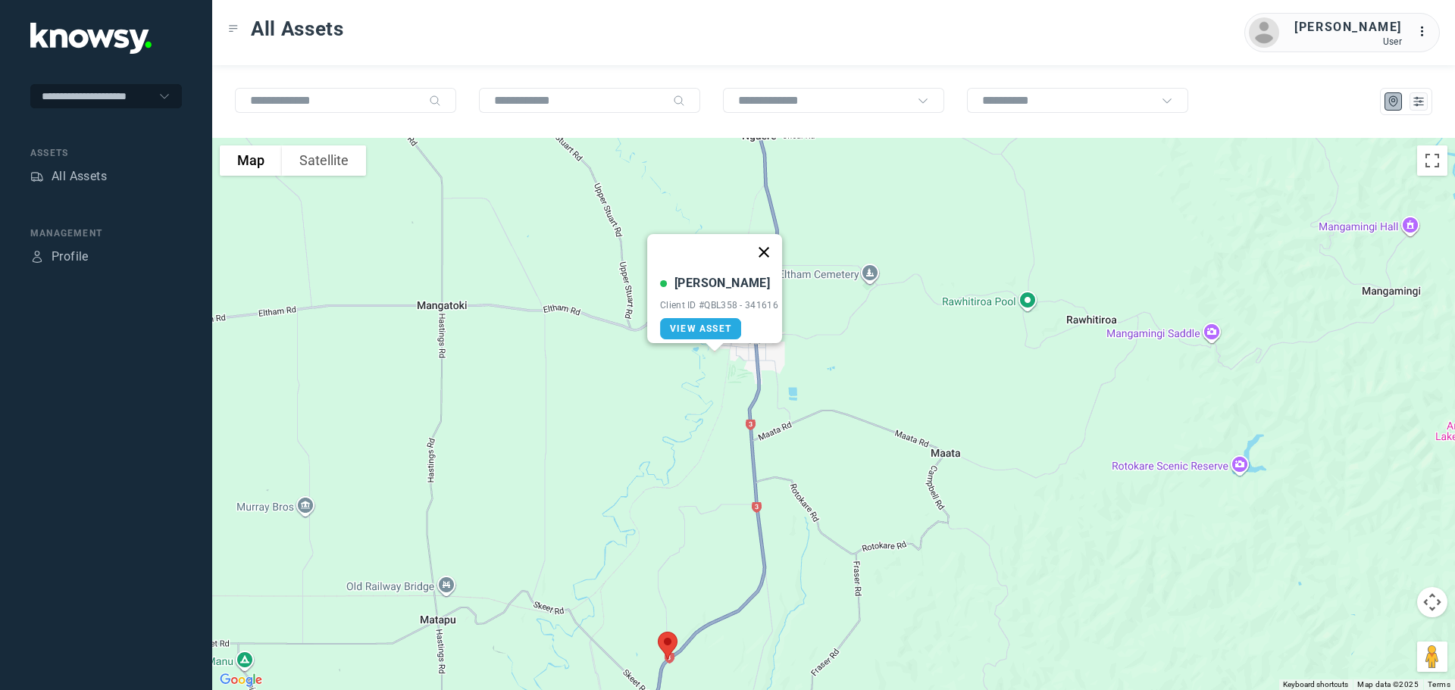
click at [772, 240] on button "Close" at bounding box center [764, 252] width 36 height 36
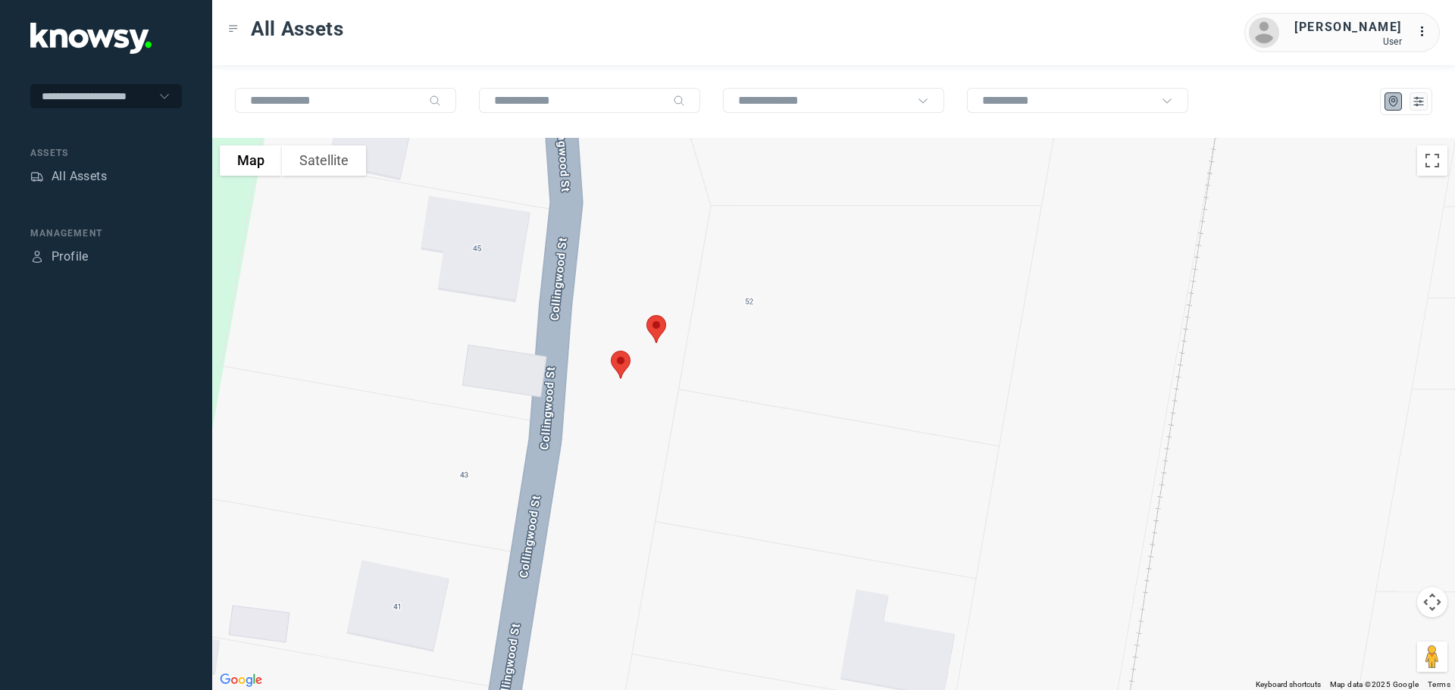
click at [656, 329] on img at bounding box center [656, 329] width 32 height 40
click at [712, 233] on button "Close" at bounding box center [705, 244] width 36 height 36
click at [618, 361] on img at bounding box center [621, 365] width 32 height 40
click at [675, 268] on button "Close" at bounding box center [672, 279] width 36 height 36
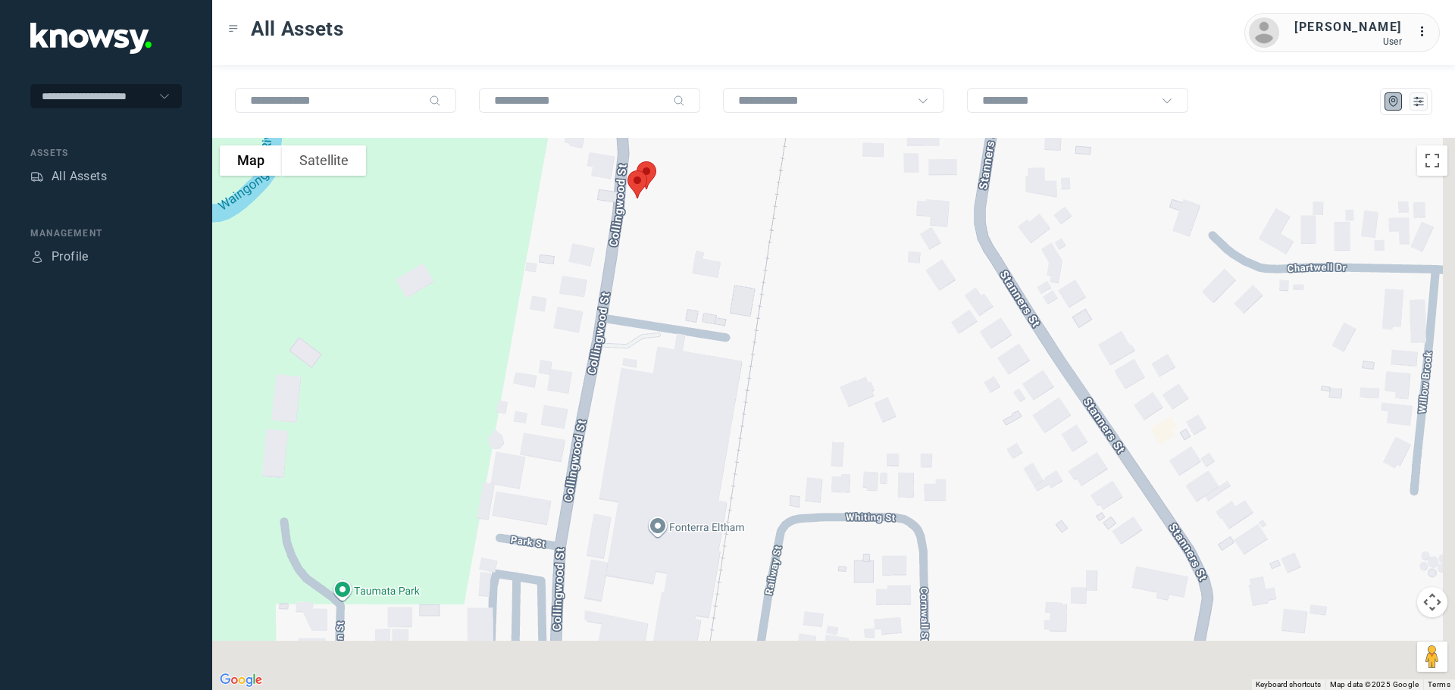
drag, startPoint x: 735, startPoint y: 274, endPoint x: 708, endPoint y: 175, distance: 103.0
click at [708, 176] on div "To navigate, press the arrow keys." at bounding box center [833, 414] width 1243 height 553
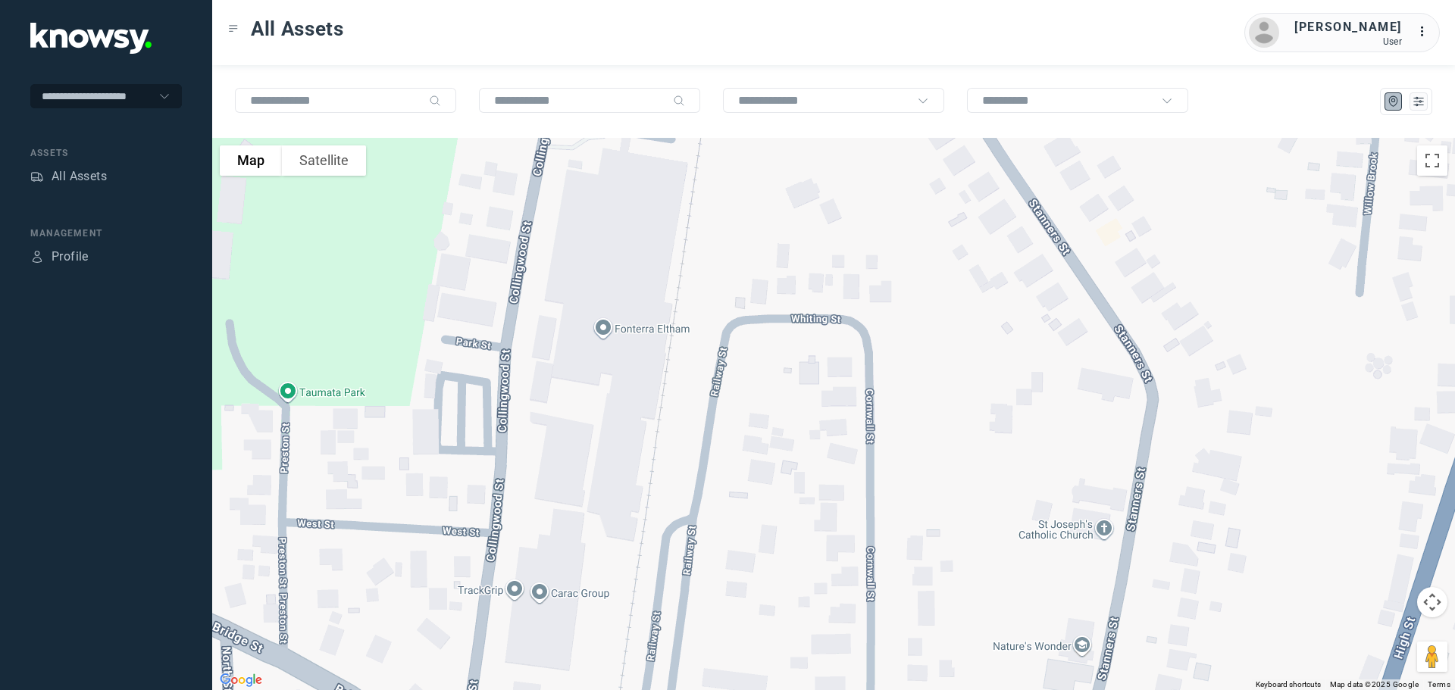
drag, startPoint x: 736, startPoint y: 221, endPoint x: 735, endPoint y: 168, distance: 52.3
click at [735, 169] on div at bounding box center [833, 414] width 1243 height 553
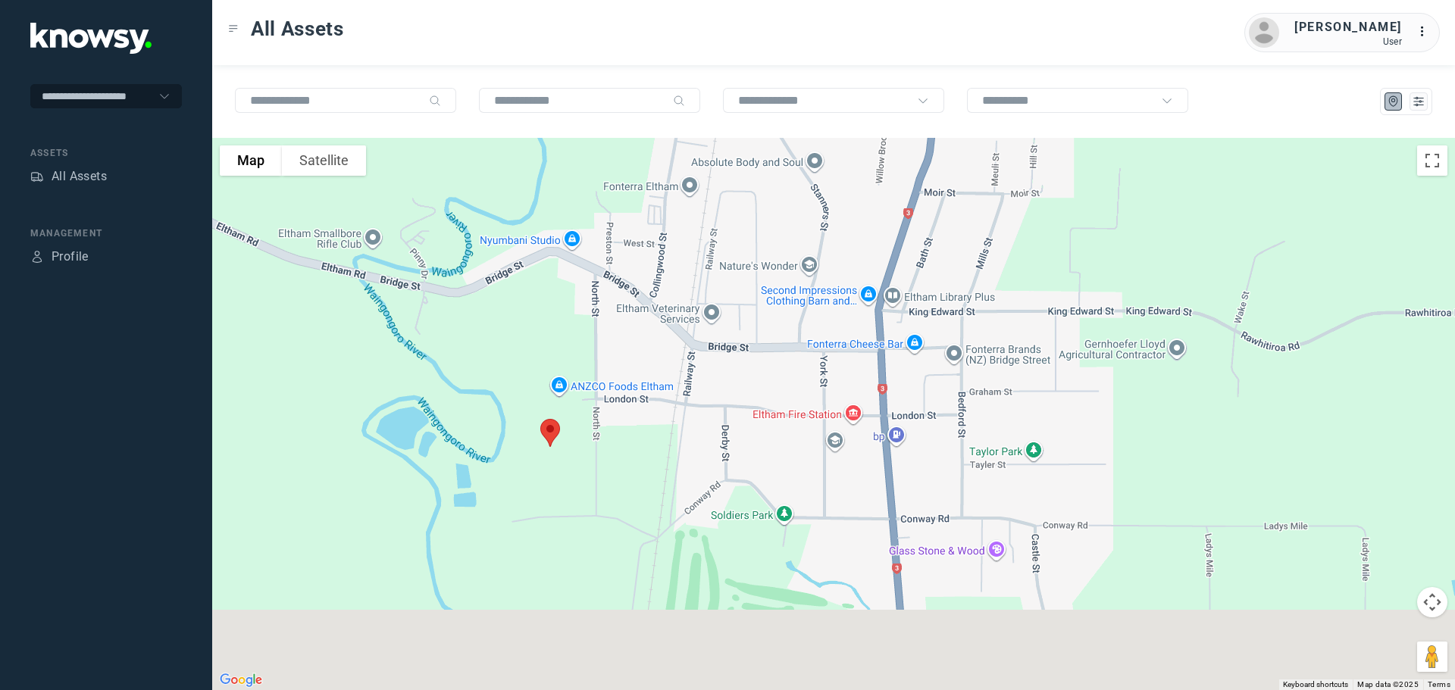
drag, startPoint x: 732, startPoint y: 358, endPoint x: 727, endPoint y: 212, distance: 146.4
click at [727, 213] on div at bounding box center [833, 414] width 1243 height 553
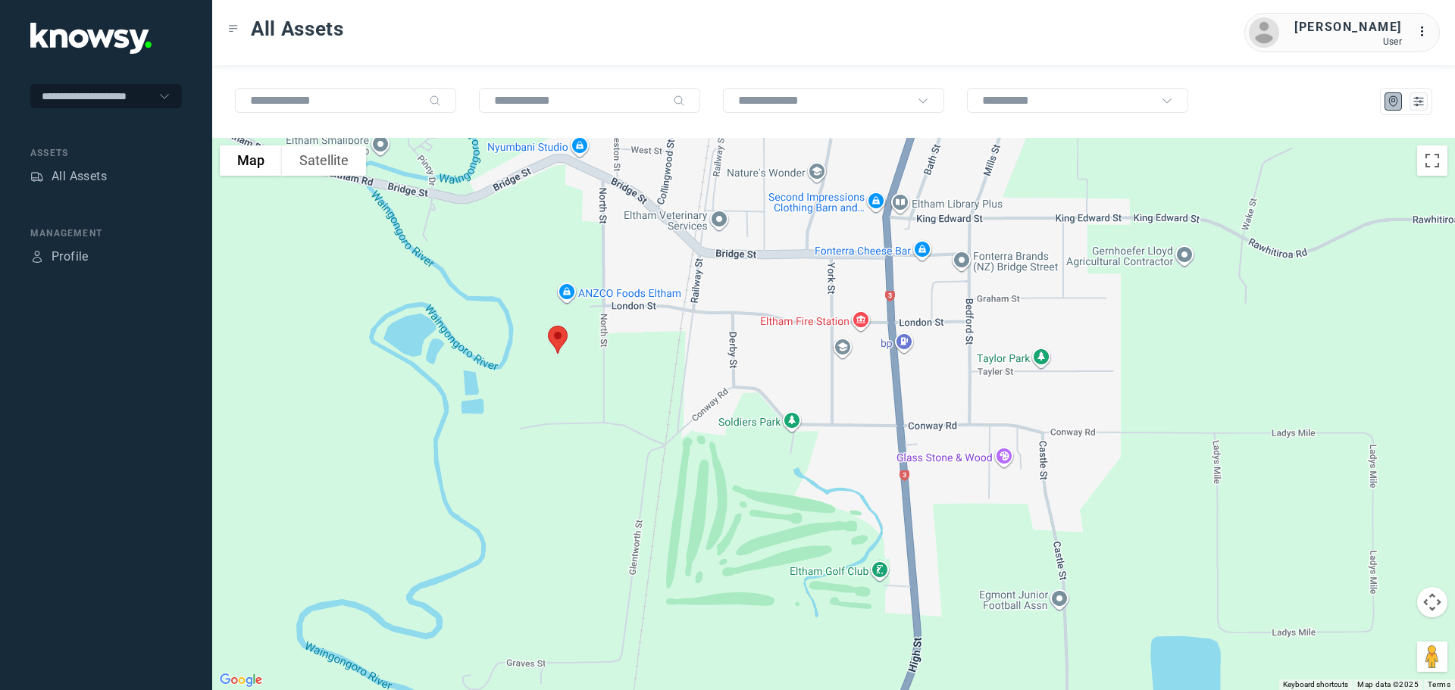
click at [556, 337] on img at bounding box center [558, 340] width 32 height 40
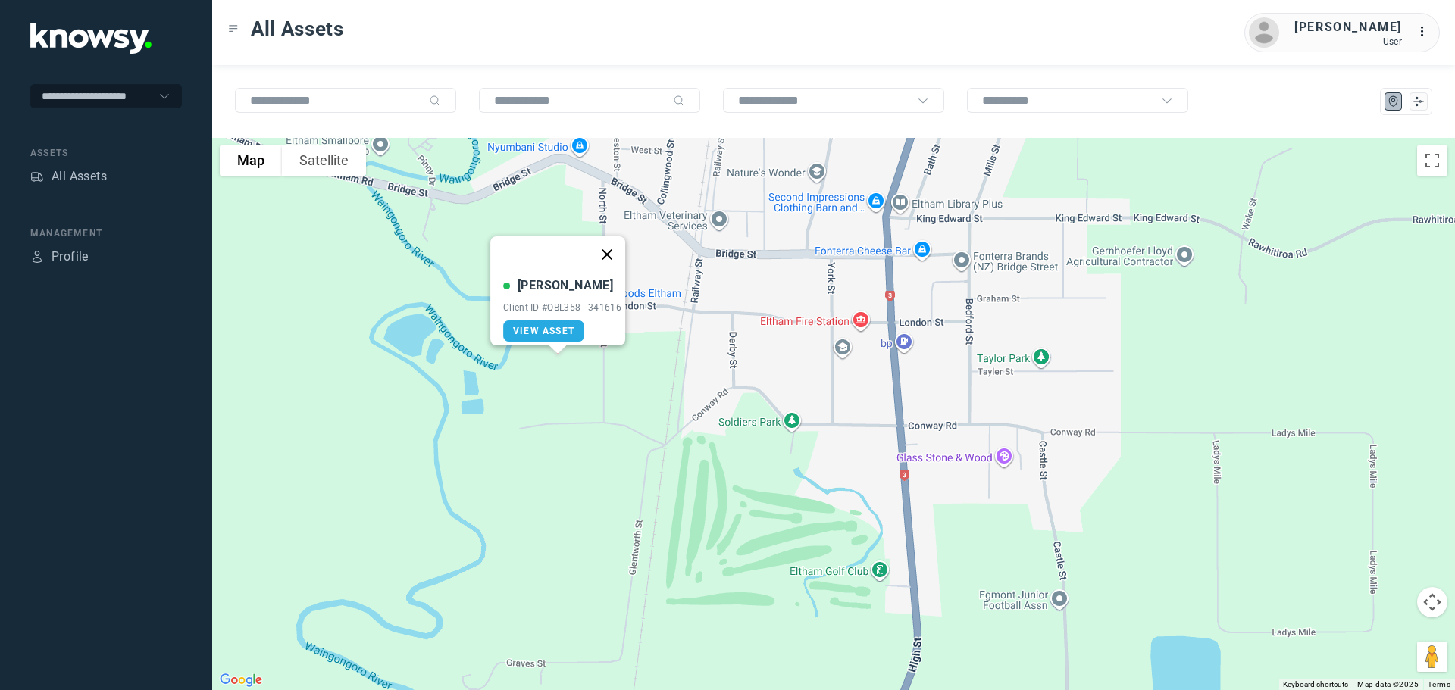
click at [607, 240] on button "Close" at bounding box center [607, 254] width 36 height 36
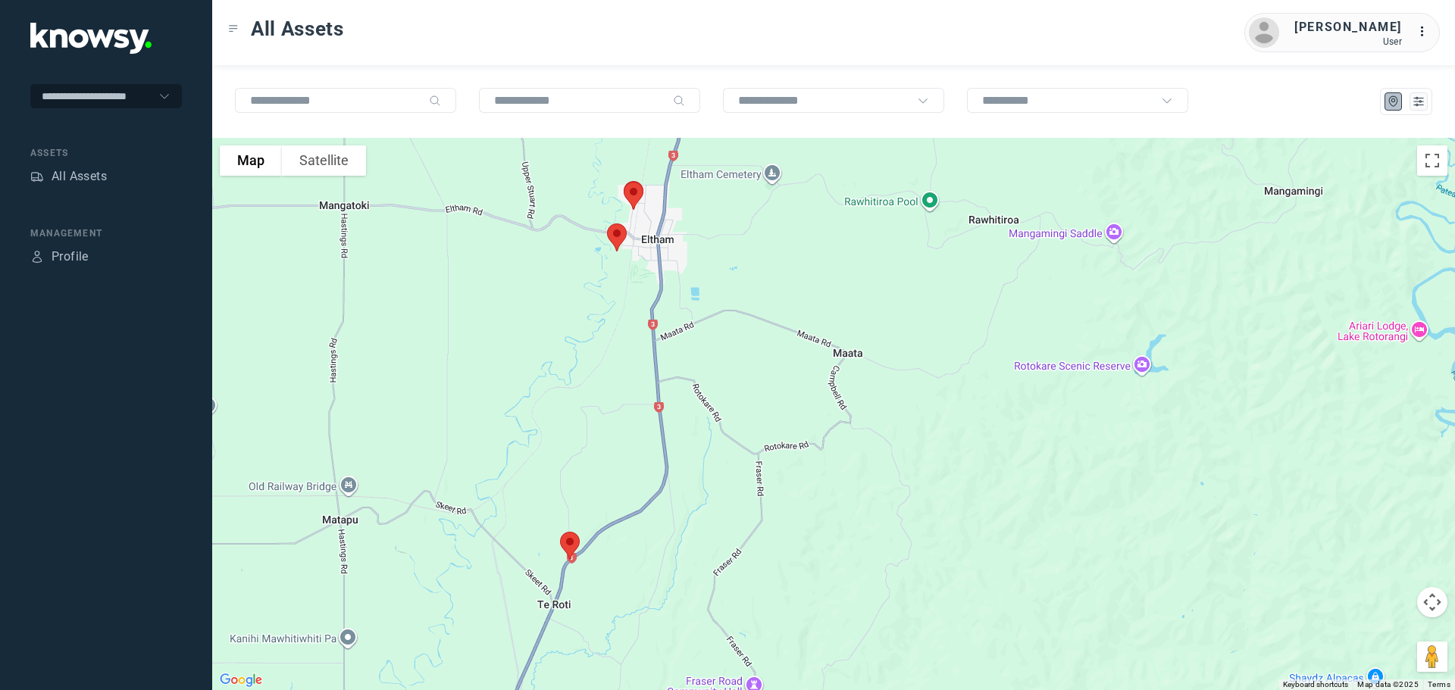
drag, startPoint x: 653, startPoint y: 485, endPoint x: 648, endPoint y: 263, distance: 222.1
click at [652, 277] on div at bounding box center [833, 414] width 1243 height 553
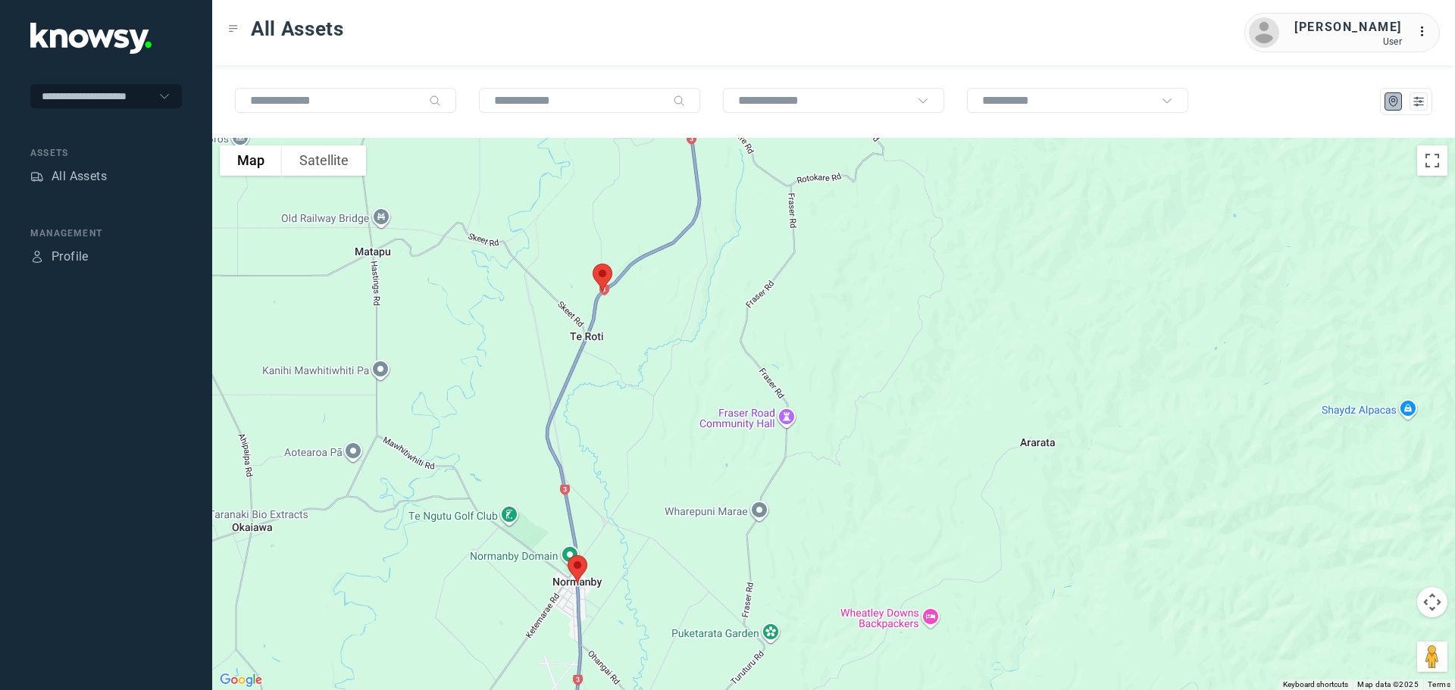
drag, startPoint x: 675, startPoint y: 309, endPoint x: 690, endPoint y: 277, distance: 35.3
click at [690, 277] on div at bounding box center [833, 414] width 1243 height 553
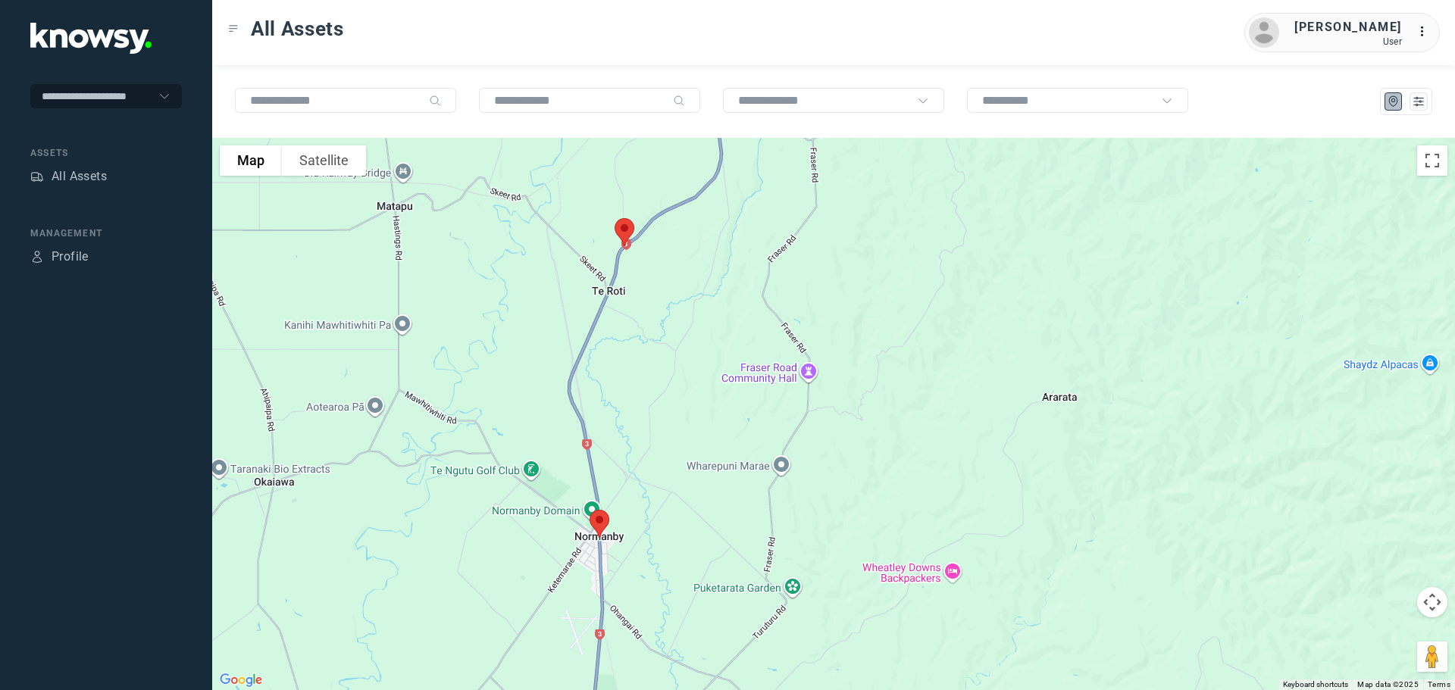
click at [625, 228] on img at bounding box center [625, 232] width 32 height 40
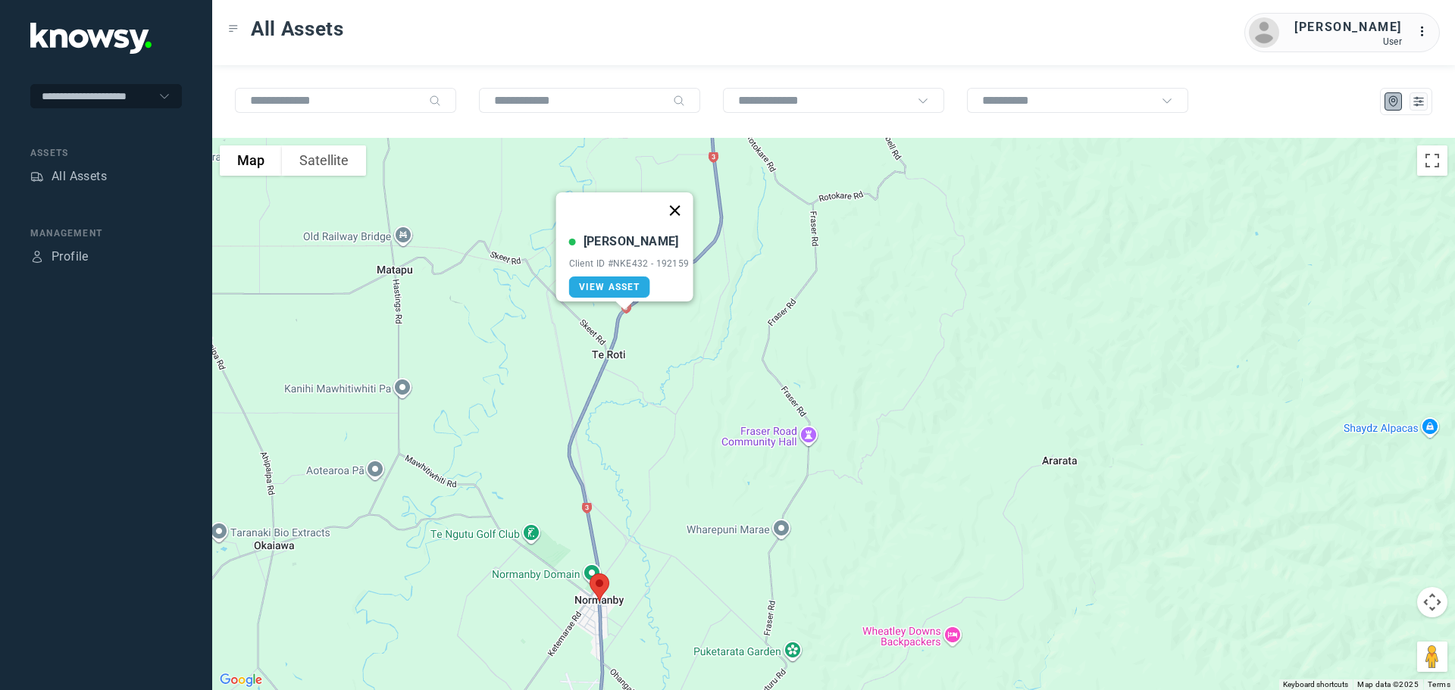
click at [685, 197] on button "Close" at bounding box center [674, 211] width 36 height 36
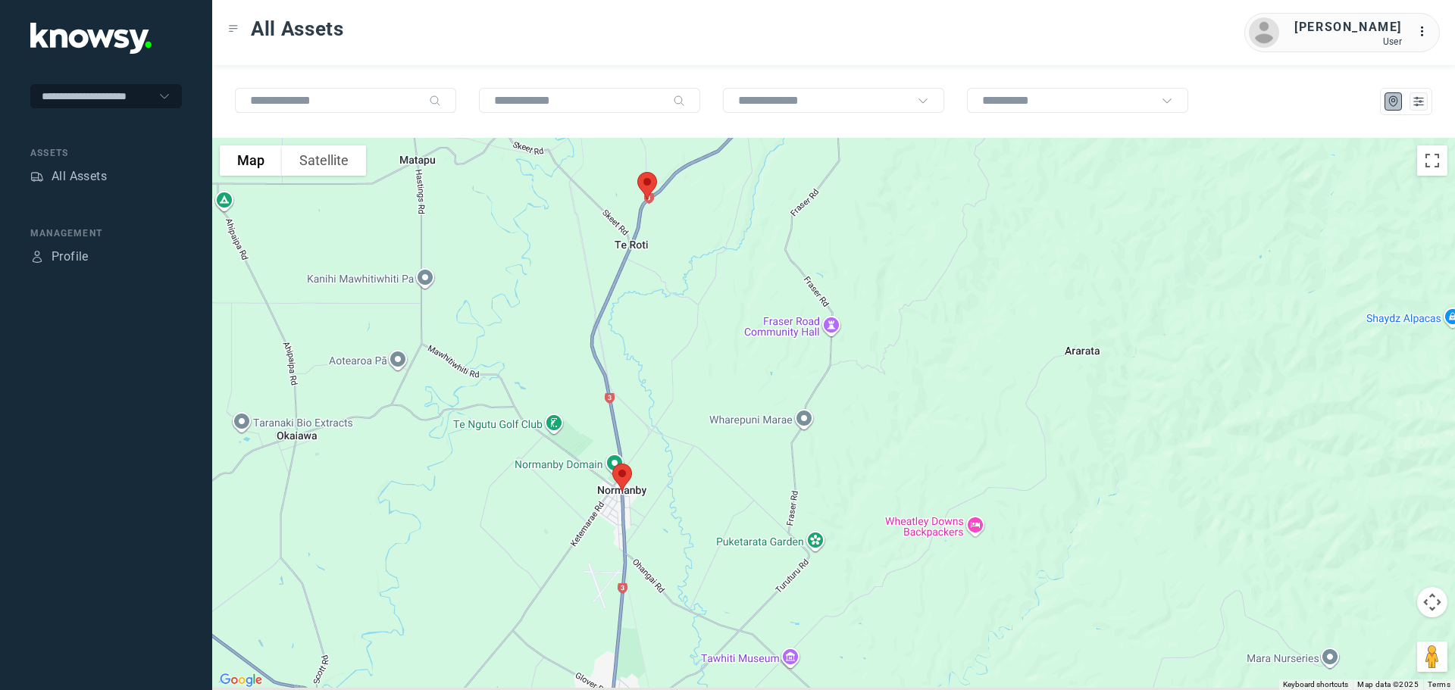
drag, startPoint x: 678, startPoint y: 271, endPoint x: 691, endPoint y: 225, distance: 47.3
click at [691, 225] on div "To navigate, press the arrow keys." at bounding box center [833, 414] width 1243 height 553
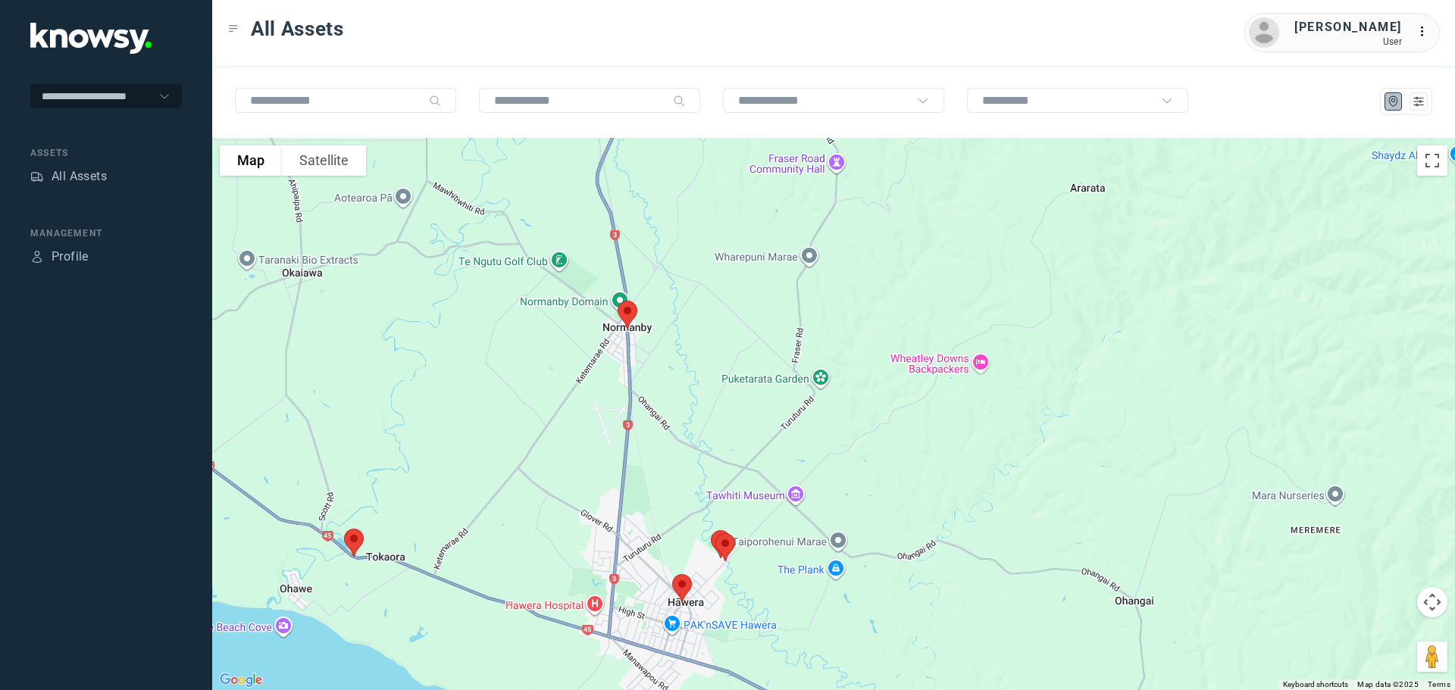
drag, startPoint x: 680, startPoint y: 248, endPoint x: 677, endPoint y: 228, distance: 19.9
click at [677, 228] on div at bounding box center [833, 414] width 1243 height 553
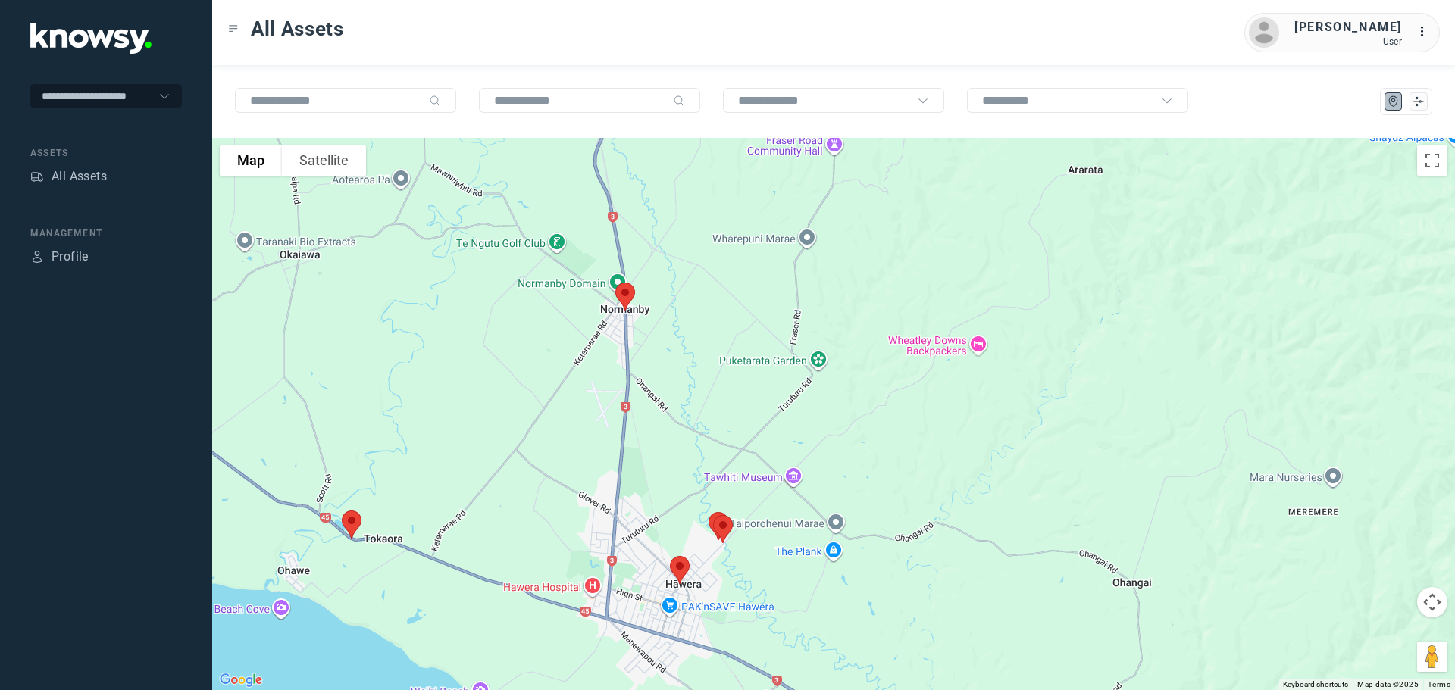
click at [625, 296] on img at bounding box center [625, 297] width 32 height 40
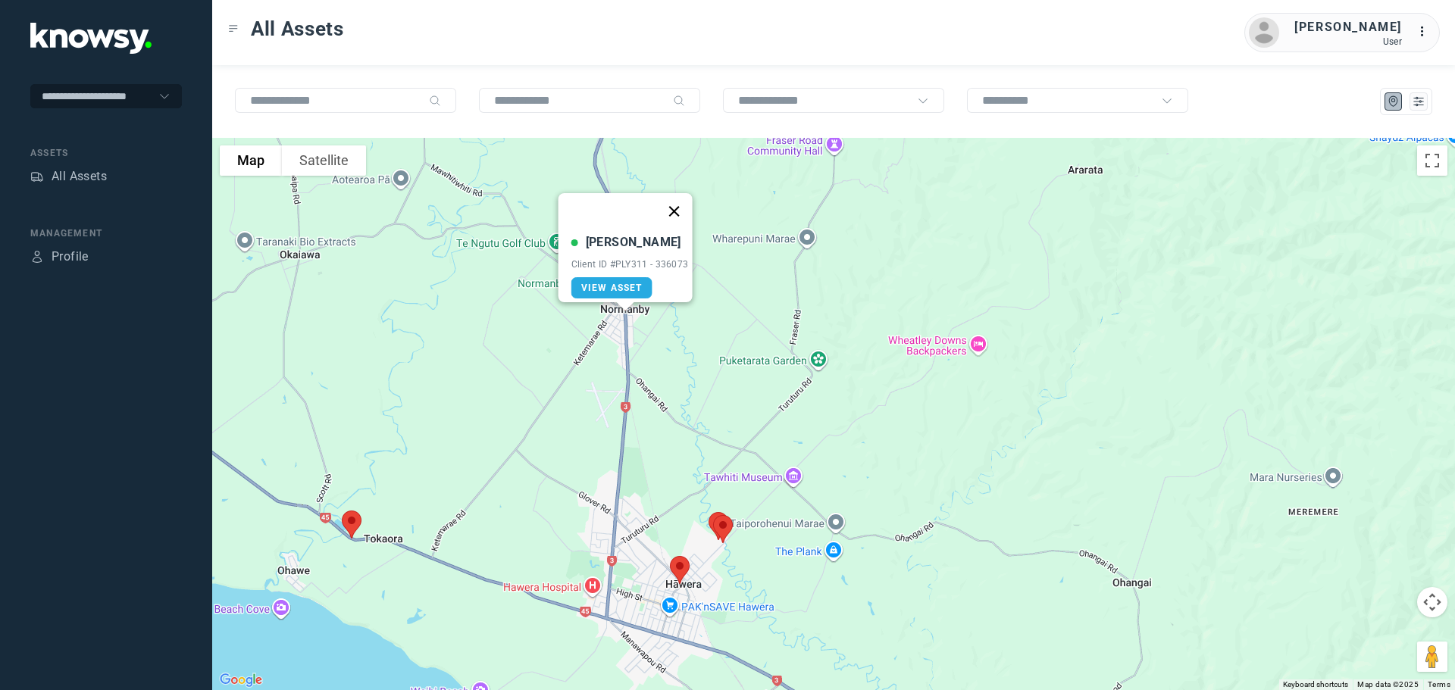
click at [688, 201] on button "Close" at bounding box center [674, 211] width 36 height 36
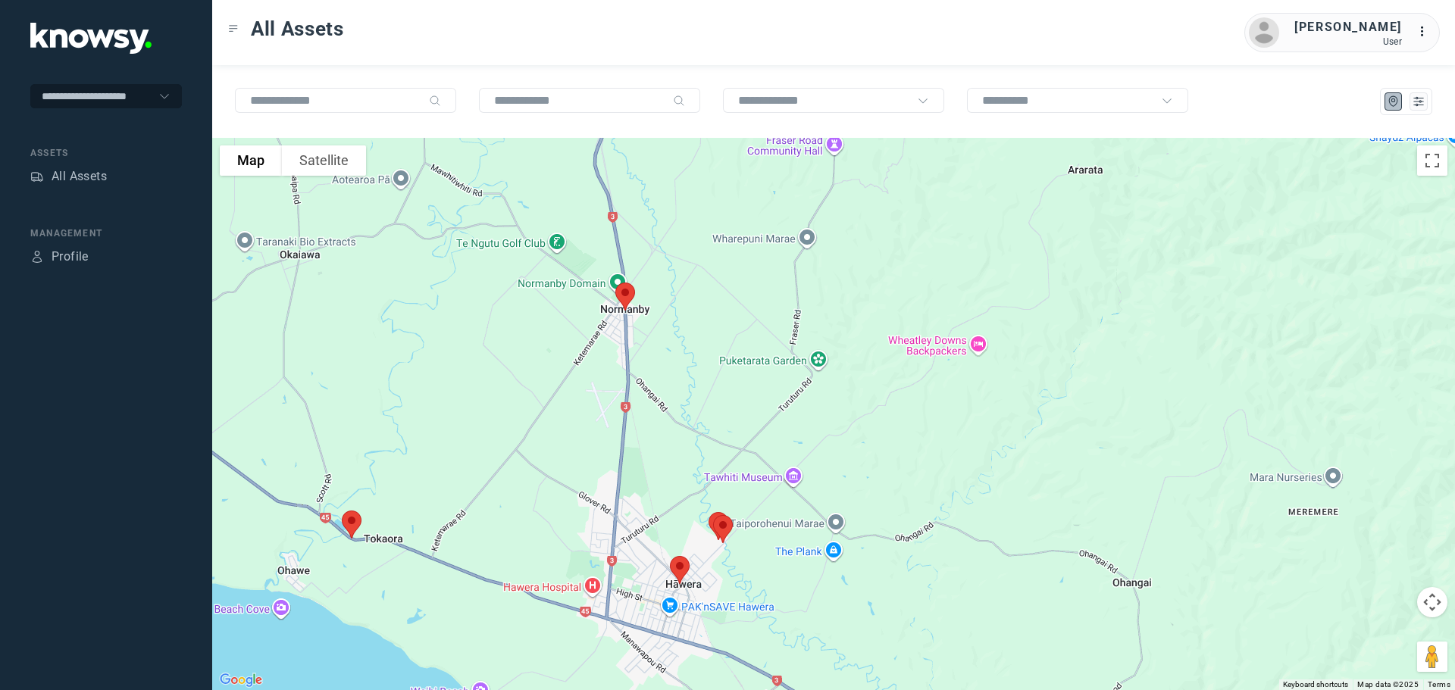
click at [353, 519] on img at bounding box center [352, 525] width 32 height 40
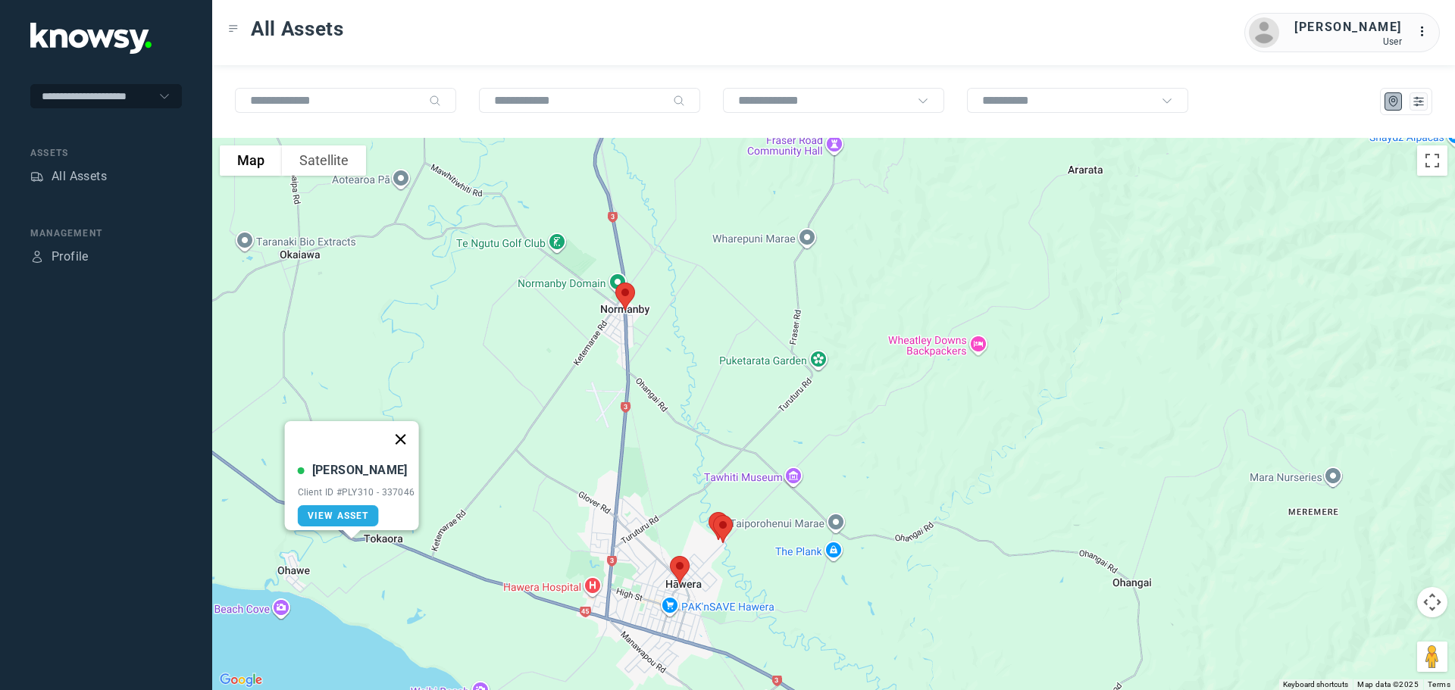
click at [410, 430] on button "Close" at bounding box center [400, 439] width 36 height 36
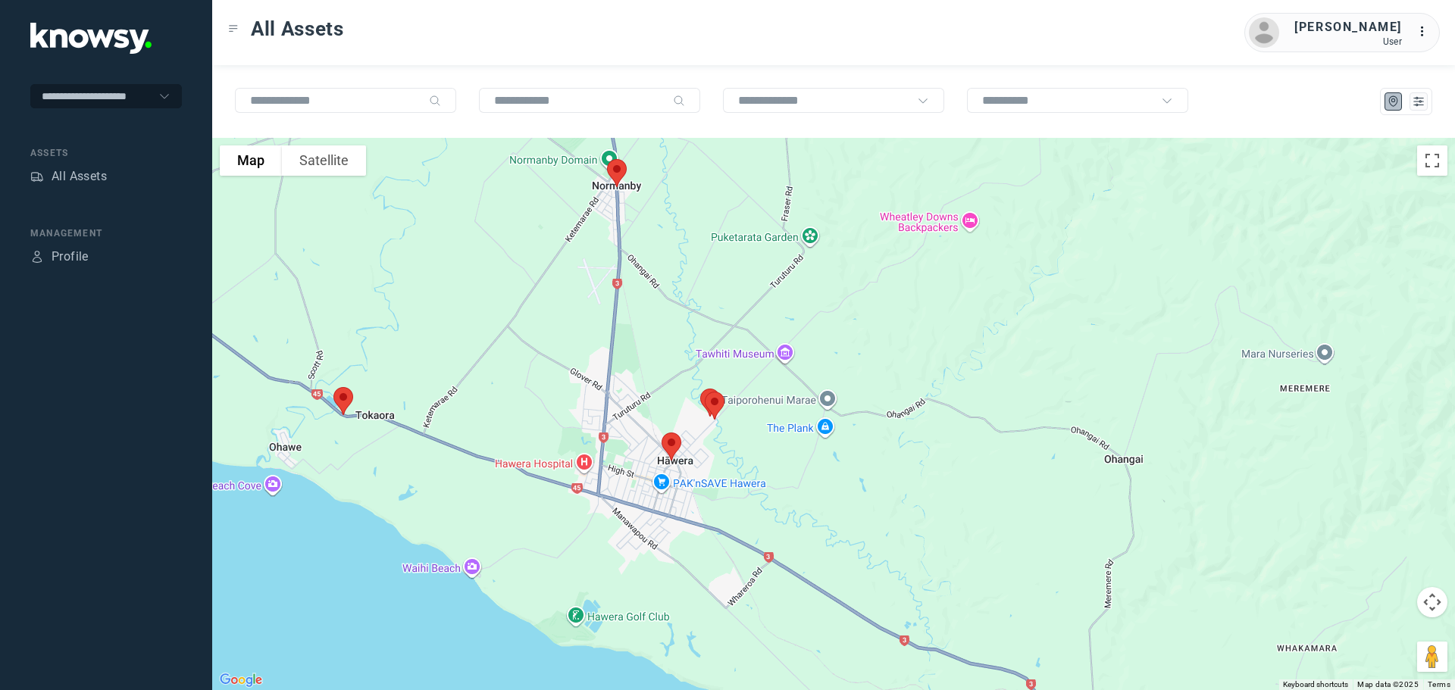
drag, startPoint x: 715, startPoint y: 535, endPoint x: 719, endPoint y: 450, distance: 84.9
click at [719, 450] on div at bounding box center [833, 414] width 1243 height 553
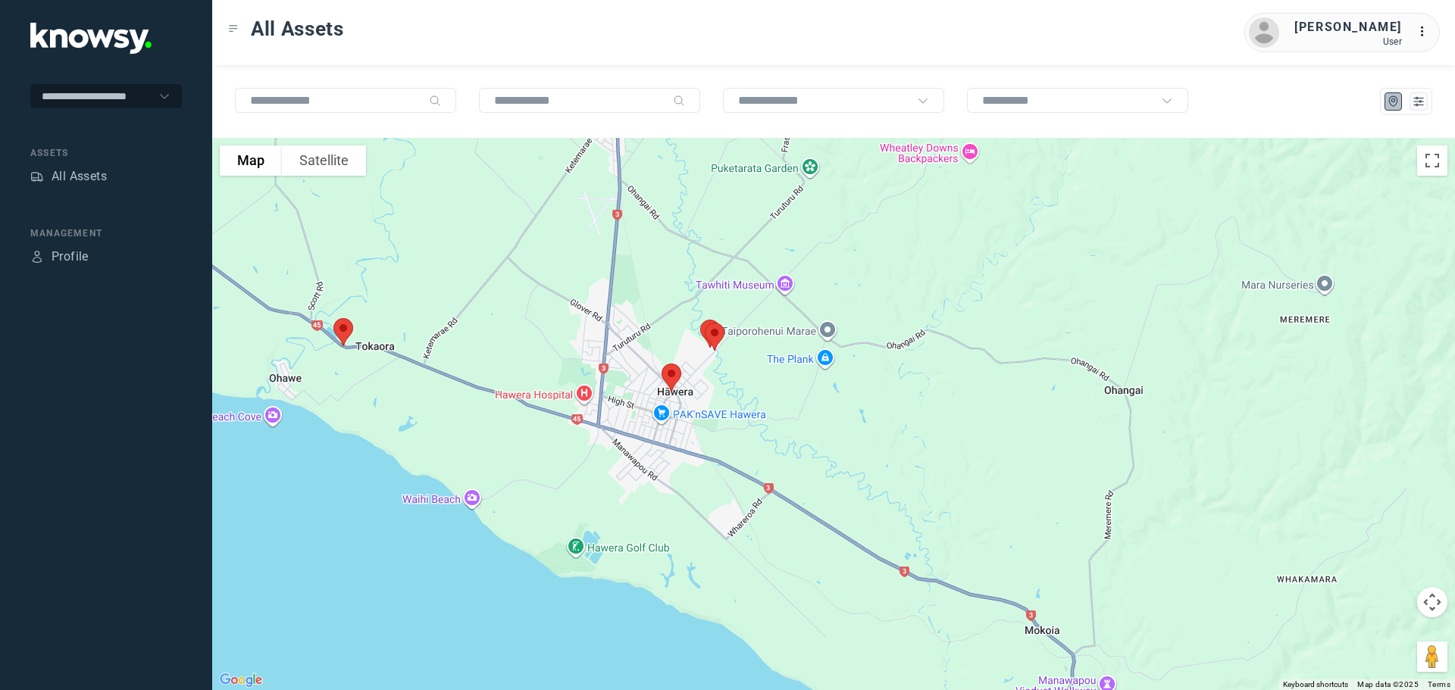
drag, startPoint x: 719, startPoint y: 448, endPoint x: 718, endPoint y: 380, distance: 67.5
click at [718, 380] on div at bounding box center [833, 414] width 1243 height 553
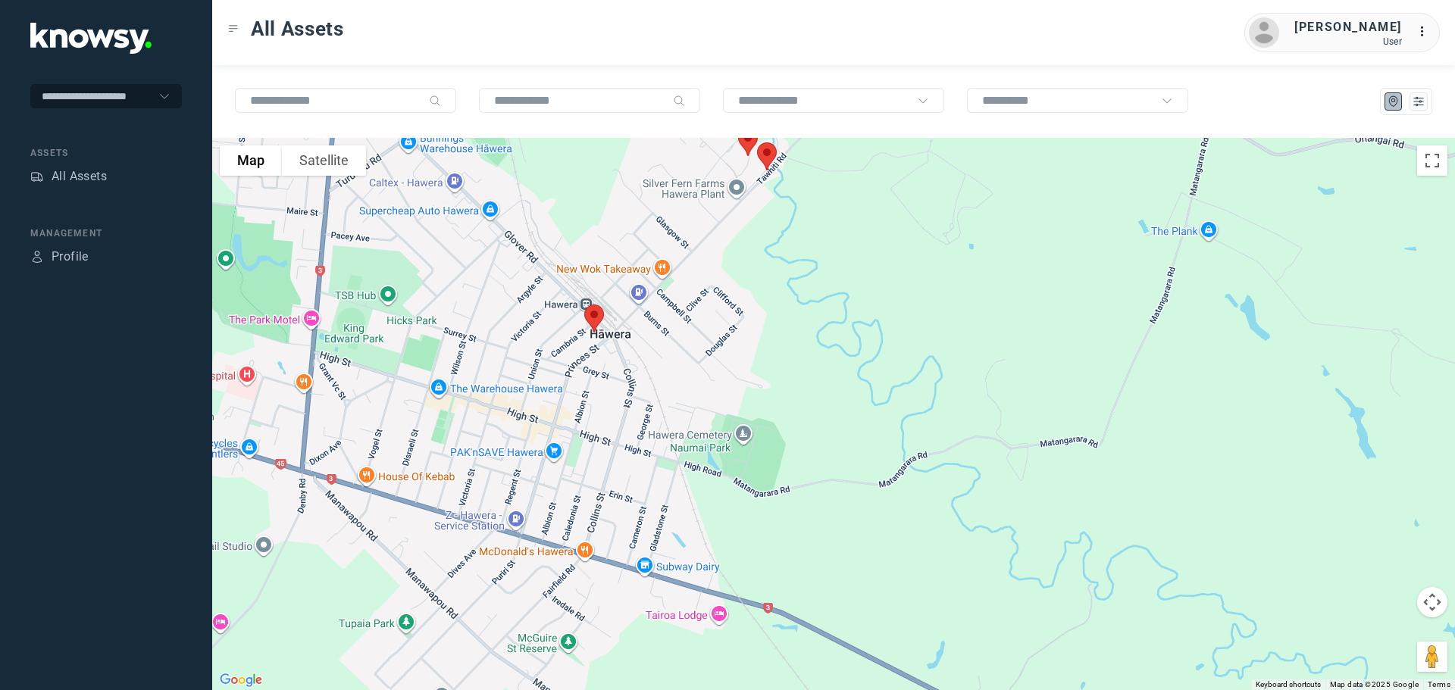
click at [594, 318] on img at bounding box center [594, 319] width 32 height 40
click at [652, 227] on button "Close" at bounding box center [643, 233] width 36 height 36
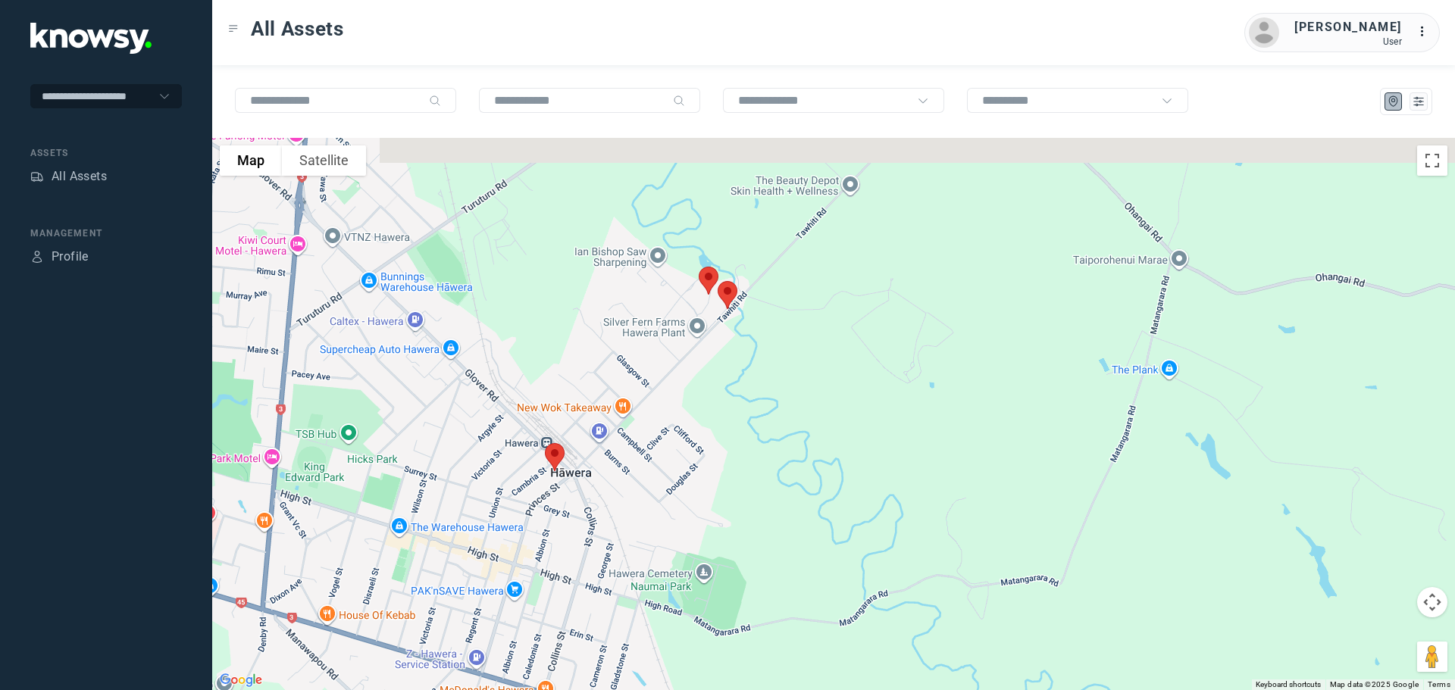
drag, startPoint x: 758, startPoint y: 259, endPoint x: 718, endPoint y: 409, distance: 154.6
click at [718, 409] on div at bounding box center [833, 414] width 1243 height 553
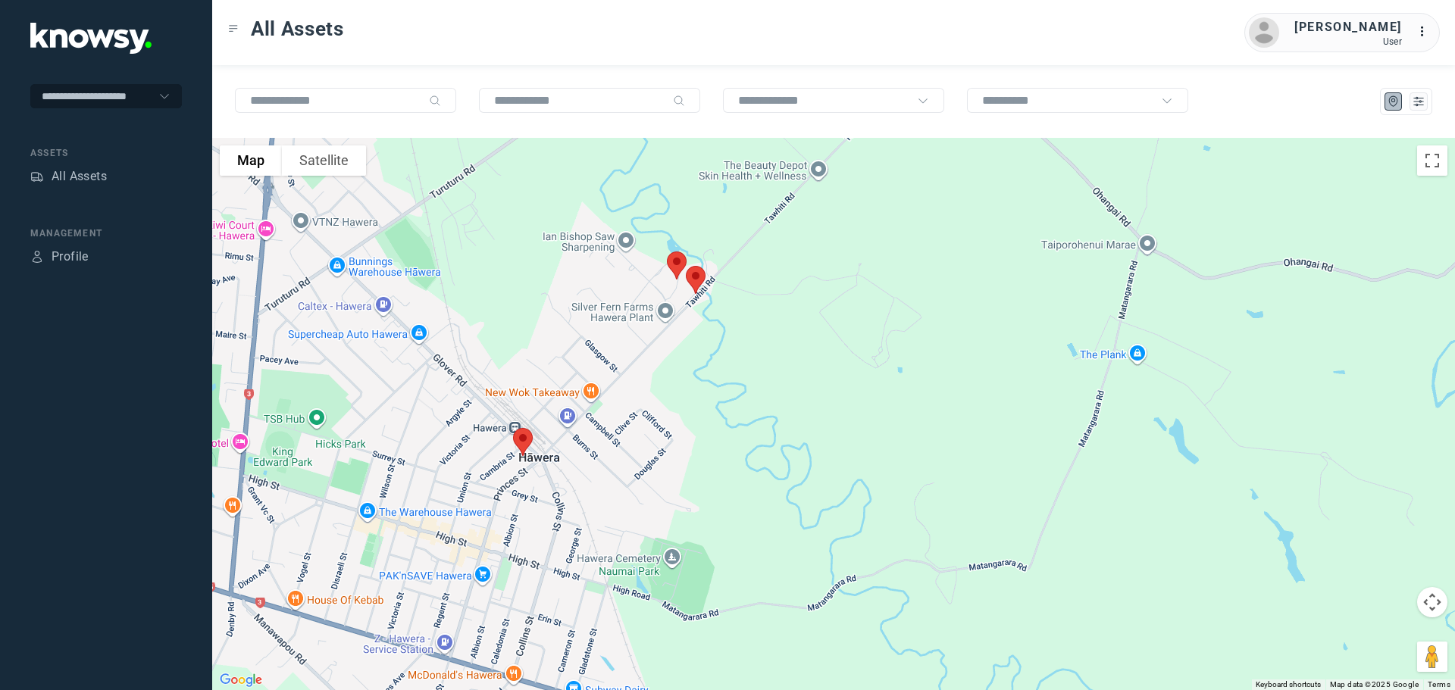
drag, startPoint x: 705, startPoint y: 404, endPoint x: 701, endPoint y: 321, distance: 83.5
click at [701, 321] on div at bounding box center [833, 414] width 1243 height 553
